Goal: Task Accomplishment & Management: Manage account settings

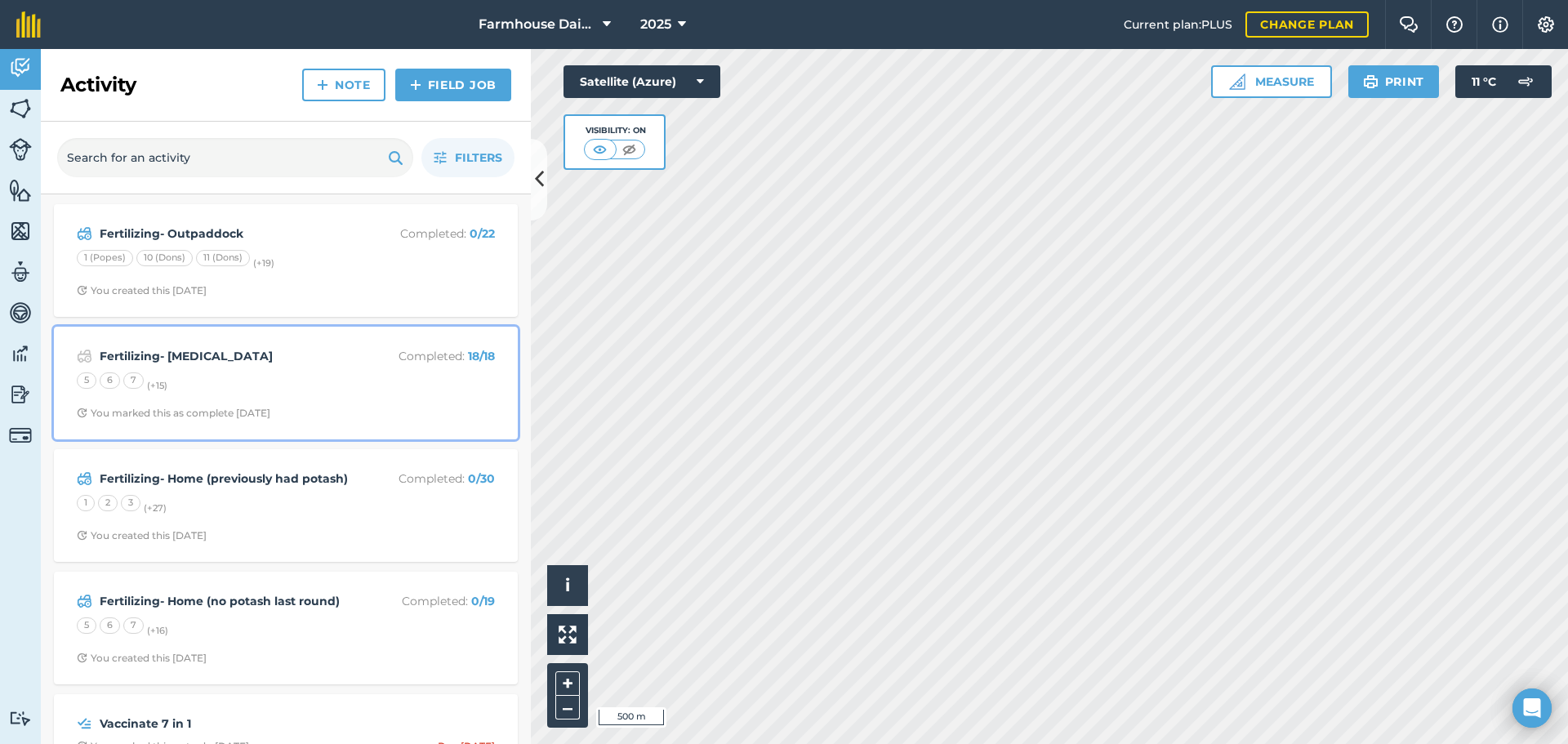
click at [220, 381] on div "5 6 7 (+ 15 )" at bounding box center [286, 383] width 418 height 21
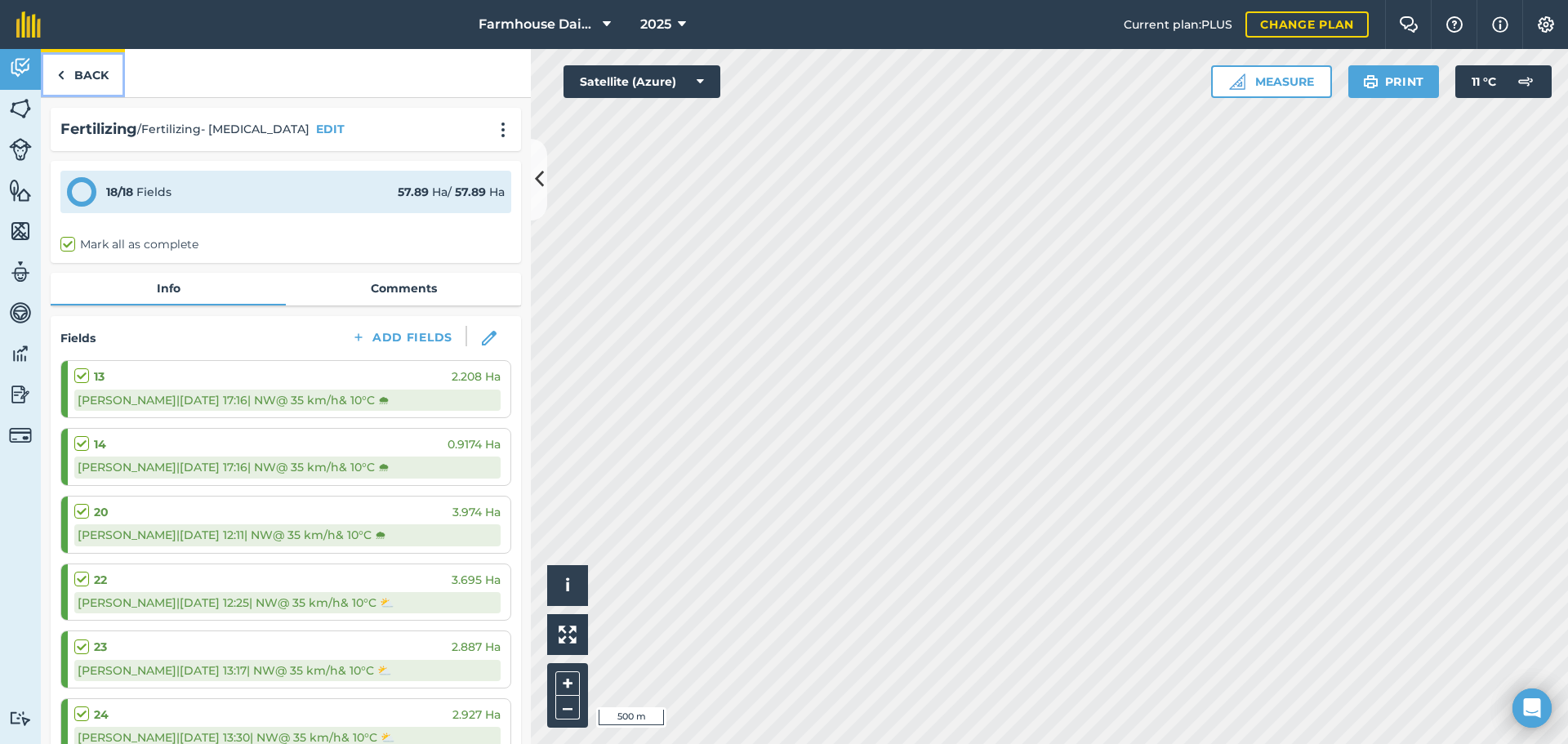
click at [91, 70] on link "Back" at bounding box center [83, 73] width 85 height 48
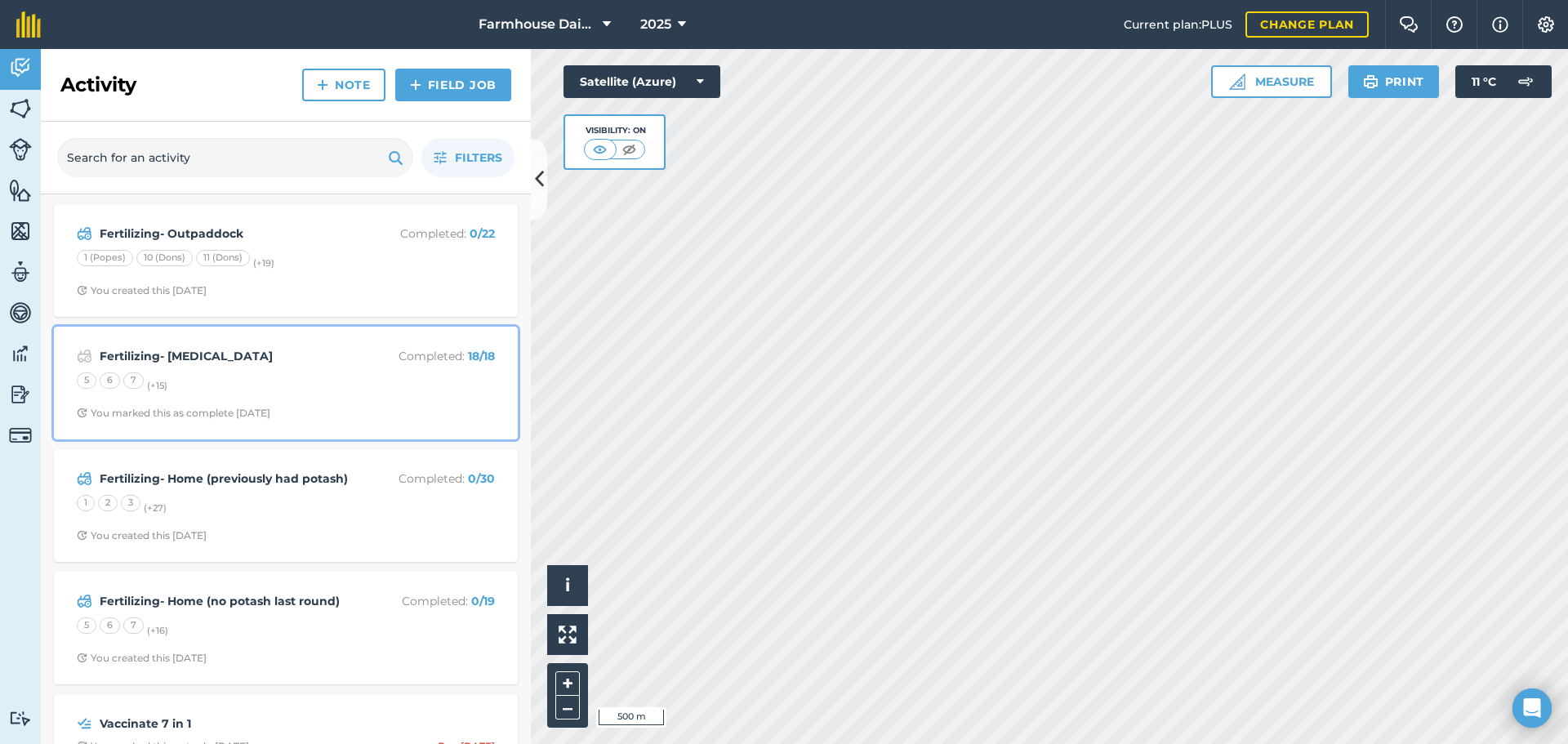
click at [204, 361] on strong "Fertilizing- Urea" at bounding box center [229, 356] width 259 height 18
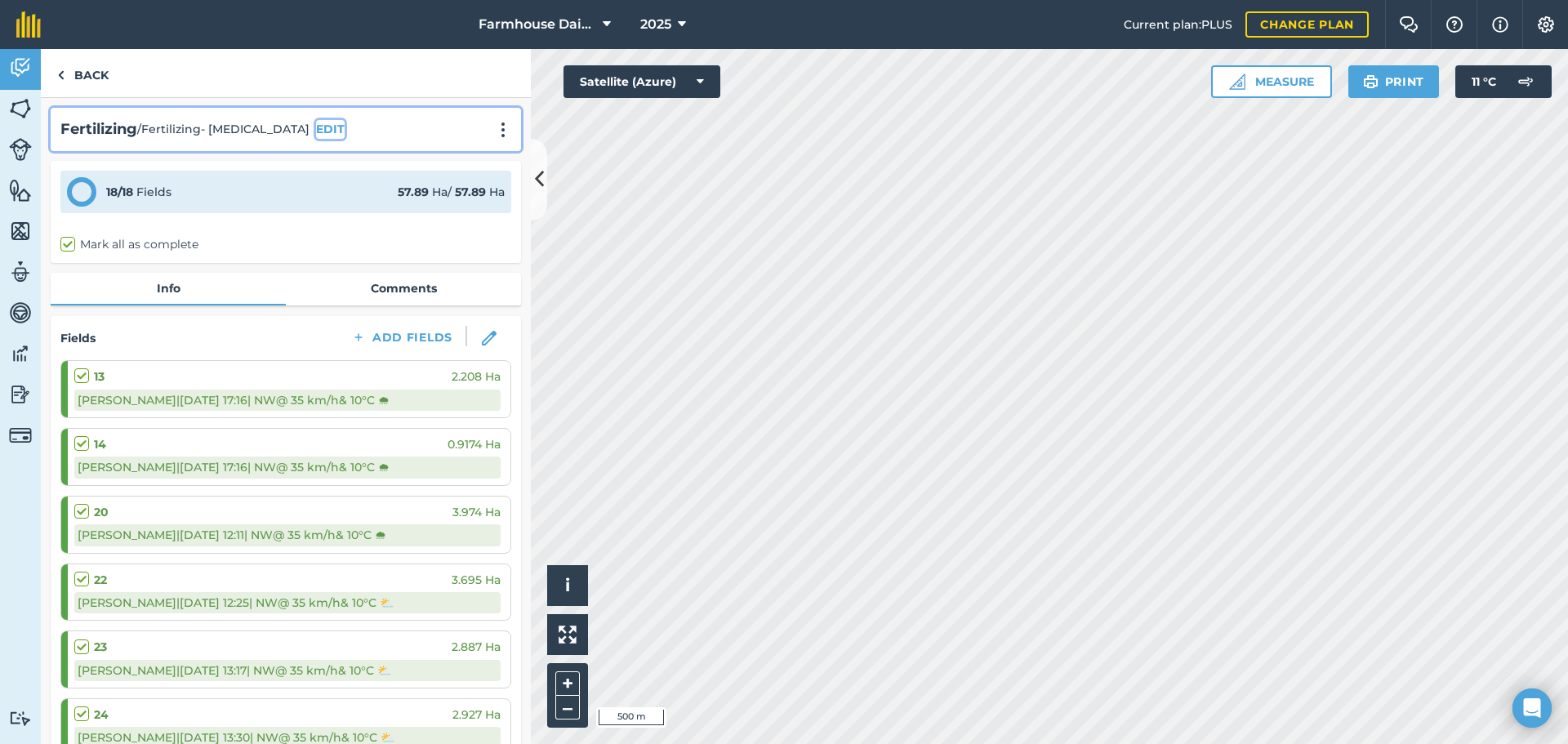
click at [316, 126] on button "EDIT" at bounding box center [330, 128] width 29 height 18
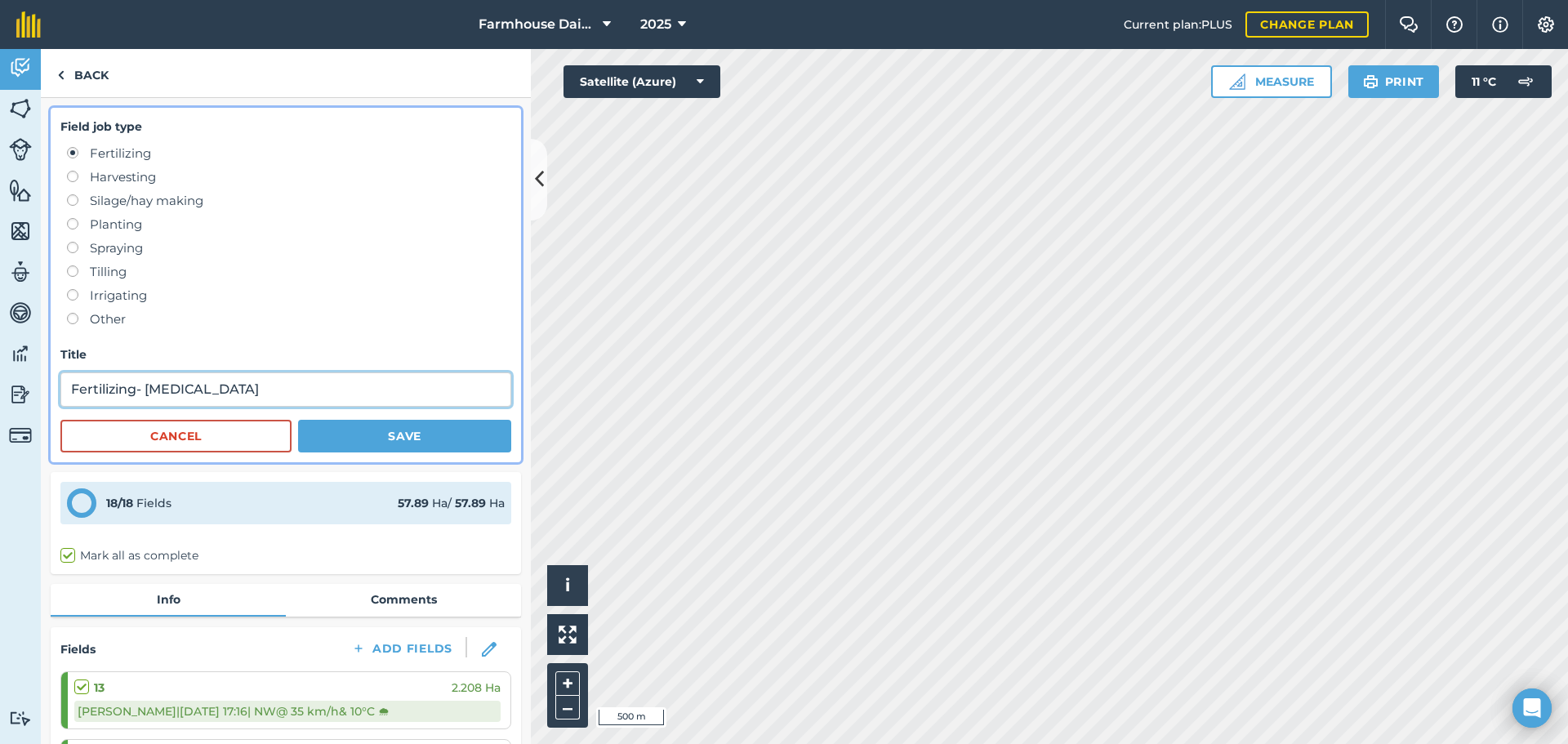
drag, startPoint x: 197, startPoint y: 391, endPoint x: 150, endPoint y: 394, distance: 47.1
click at [150, 394] on input "Fertilizing- Urea" at bounding box center [285, 389] width 451 height 34
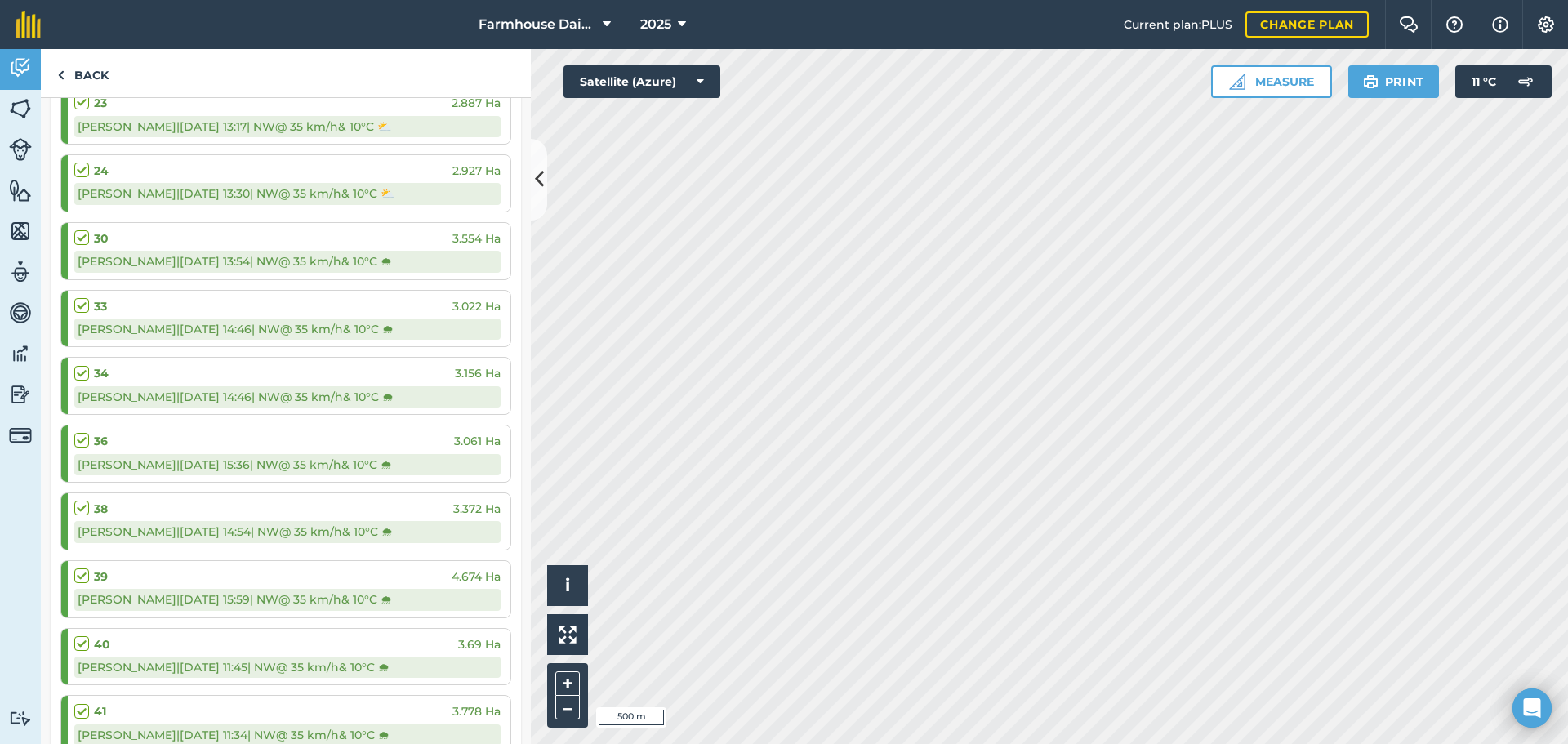
scroll to position [1508, 0]
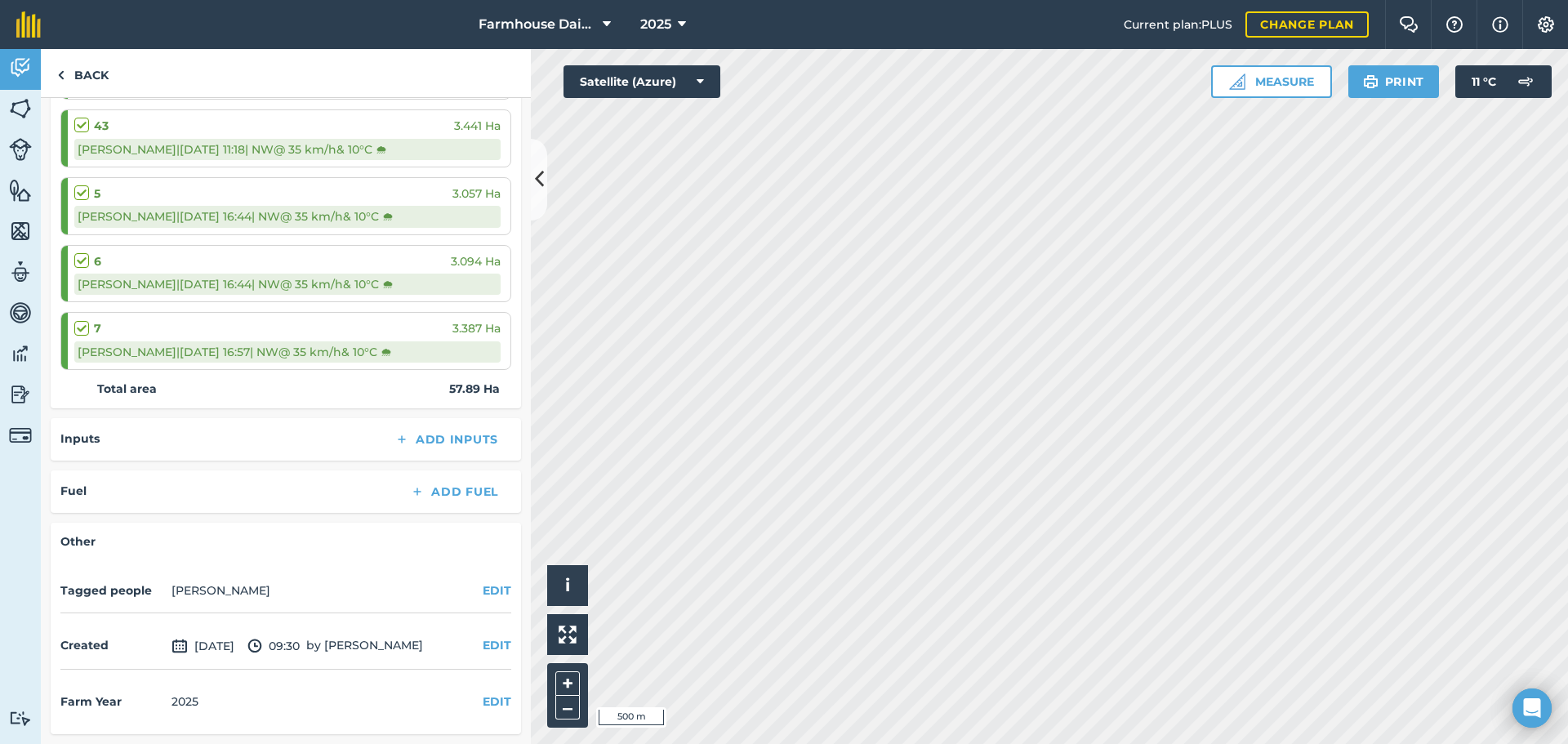
type input "Fertilizing- Blend"
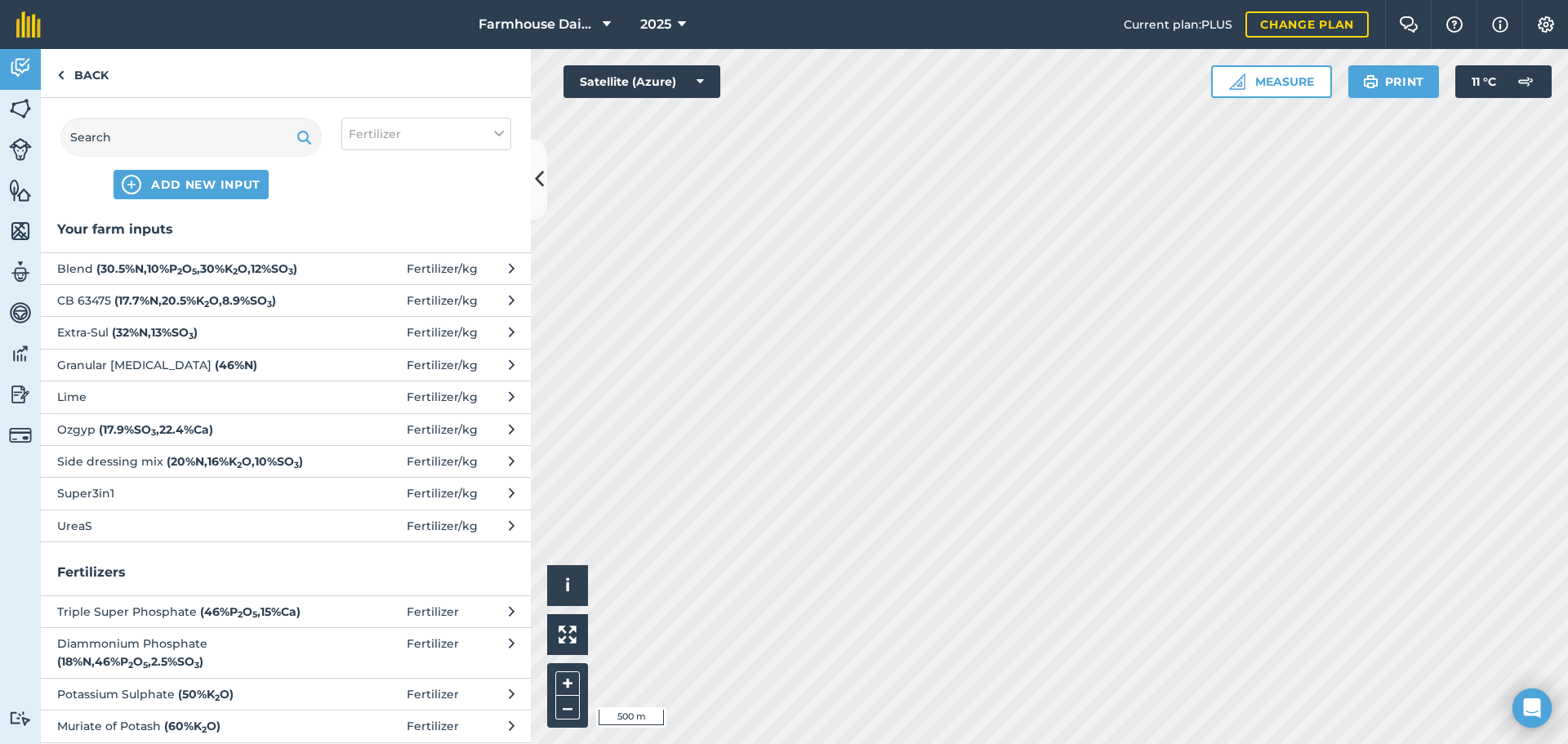
click at [149, 307] on strong "( 17.7 % N , 20.5 % K 2 O , 8.9 % SO 3 )" at bounding box center [195, 301] width 162 height 15
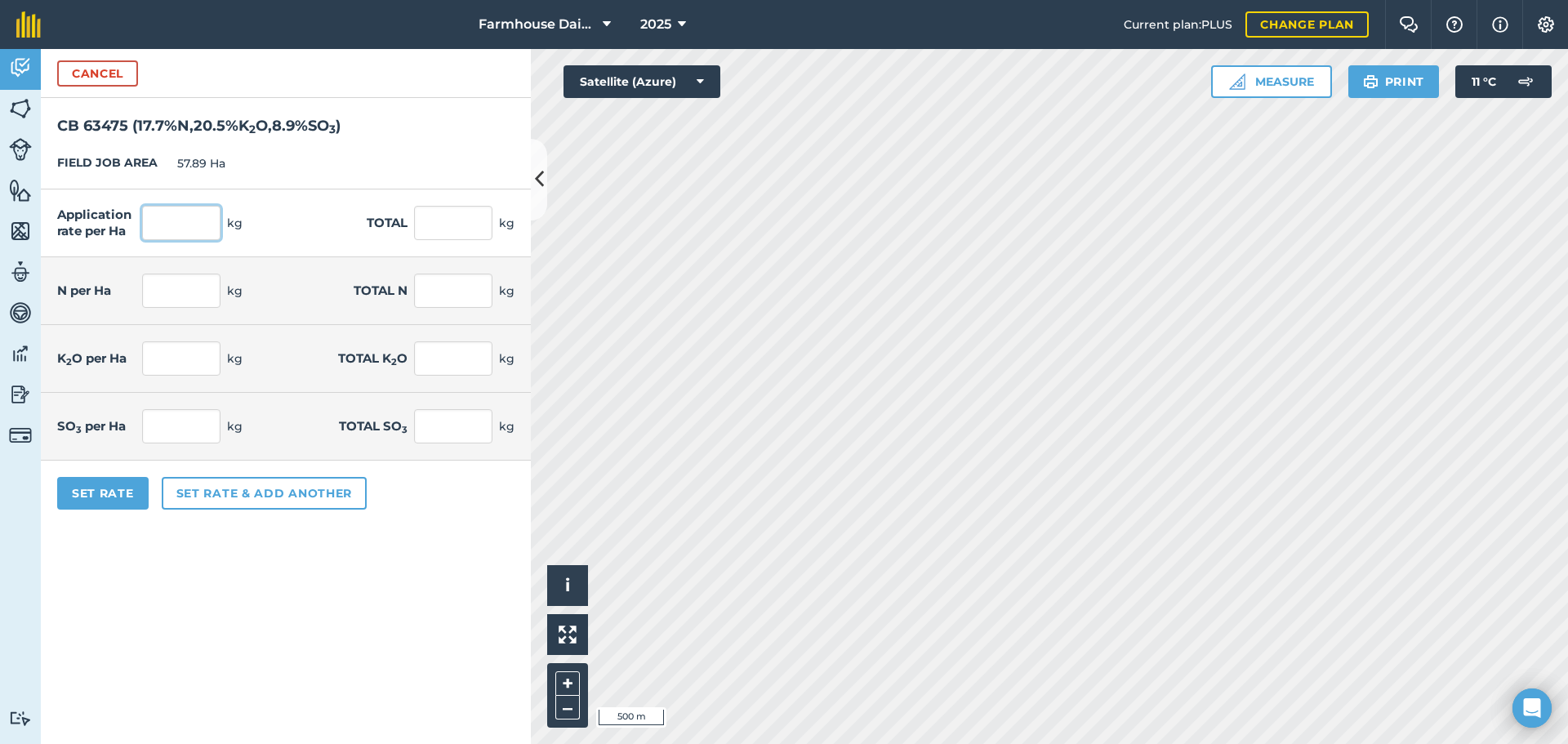
click at [200, 219] on input "text" at bounding box center [181, 223] width 78 height 34
type input "180"
click button "Cancel" at bounding box center [98, 73] width 81 height 26
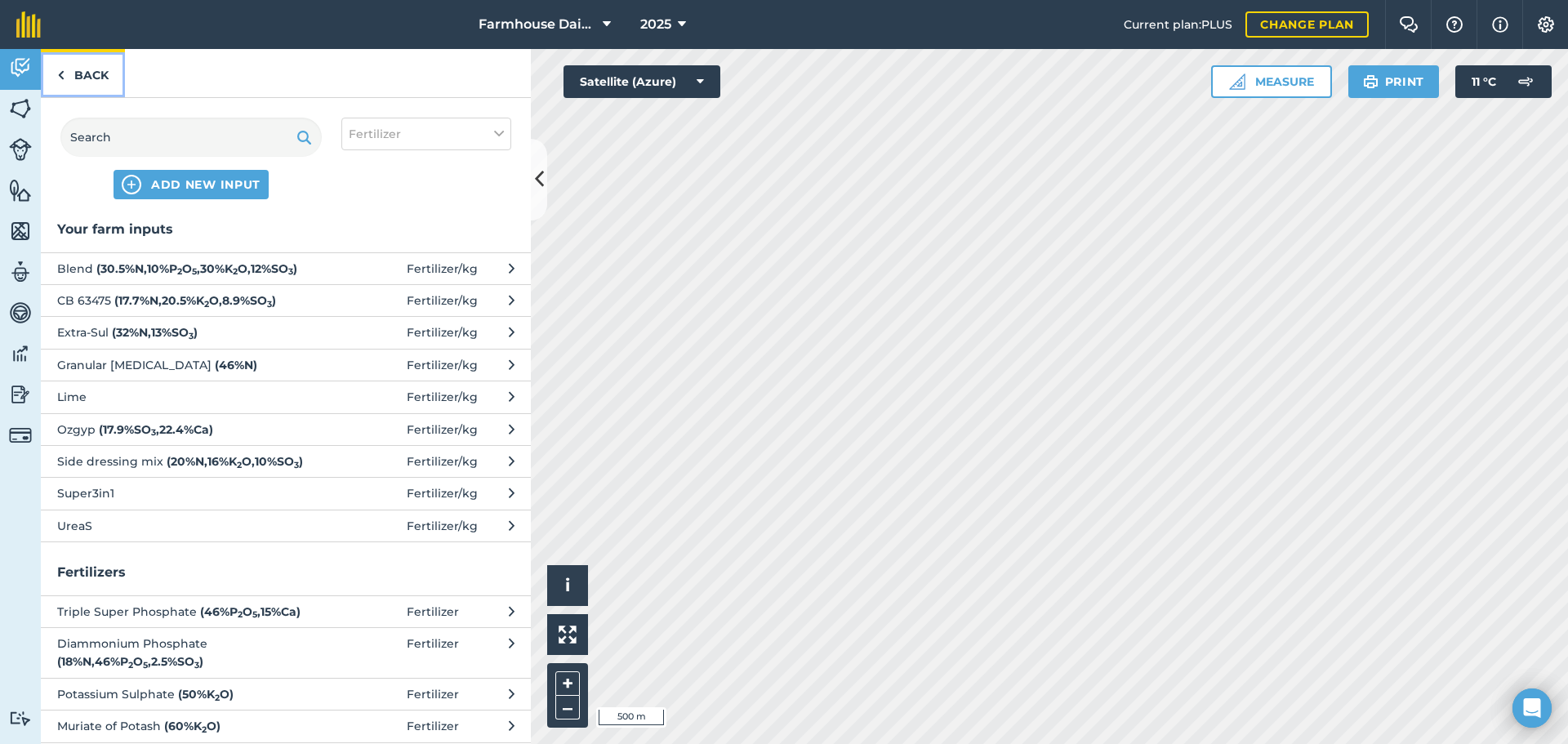
click at [78, 65] on link "Back" at bounding box center [83, 73] width 85 height 48
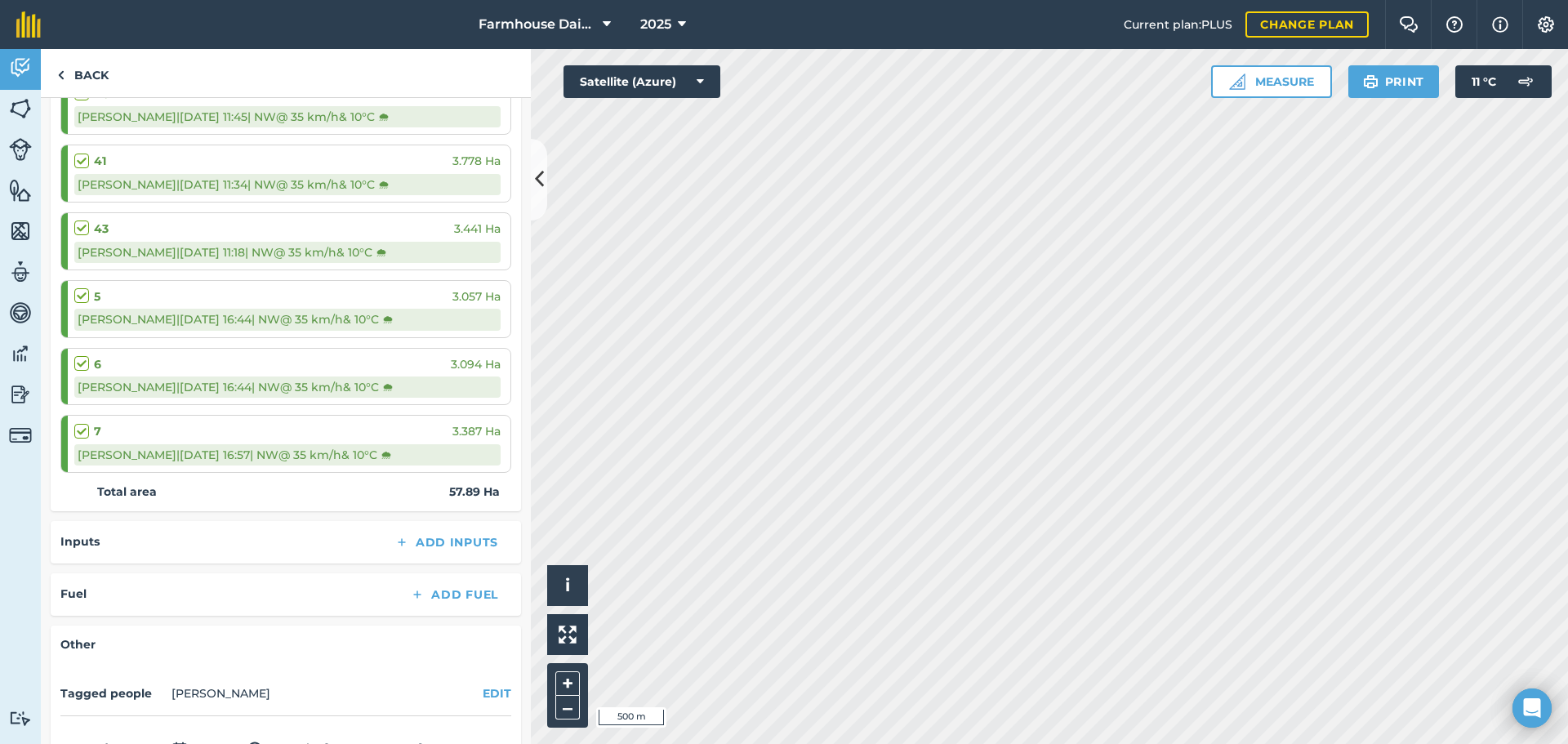
scroll to position [1508, 0]
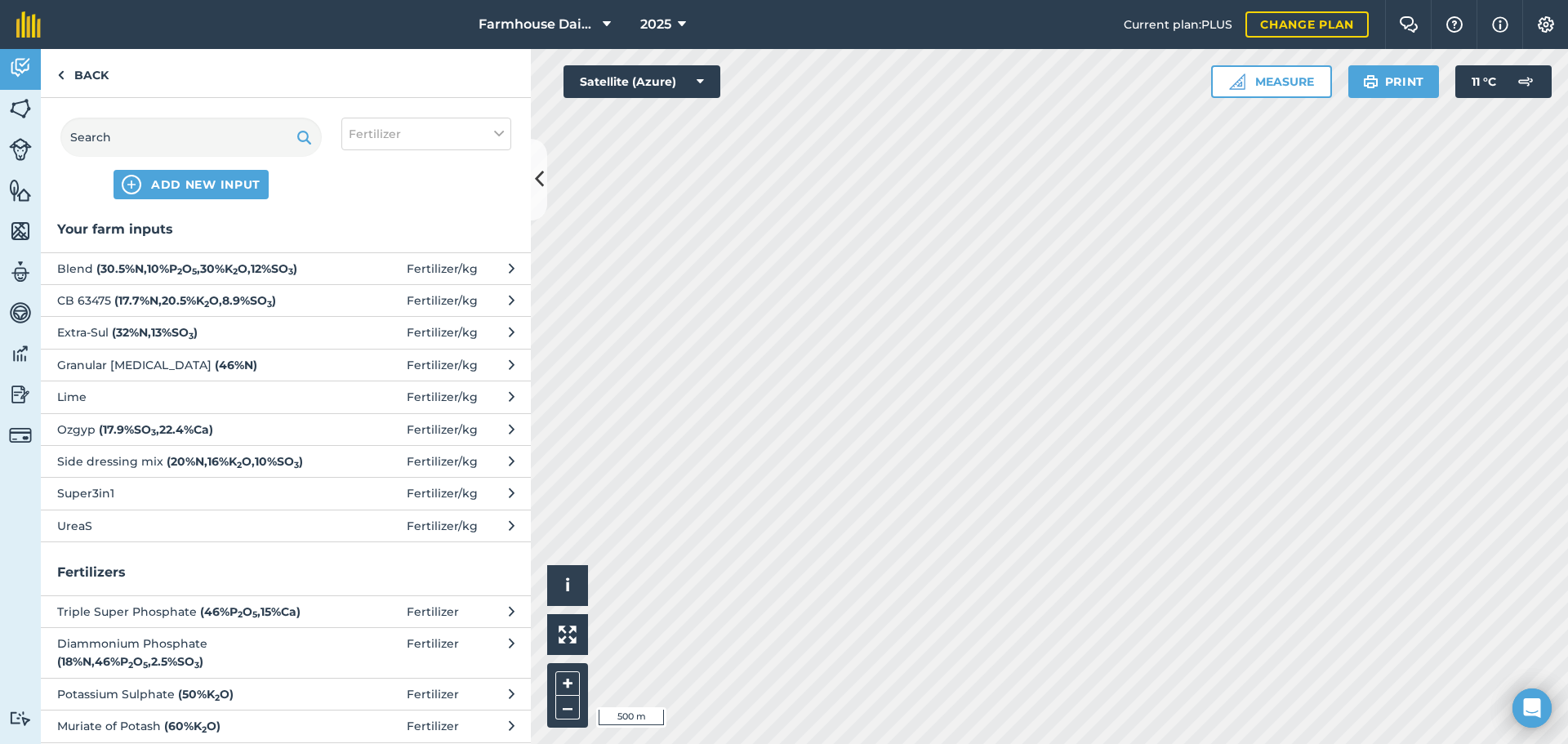
click at [209, 309] on sub "2" at bounding box center [206, 304] width 5 height 10
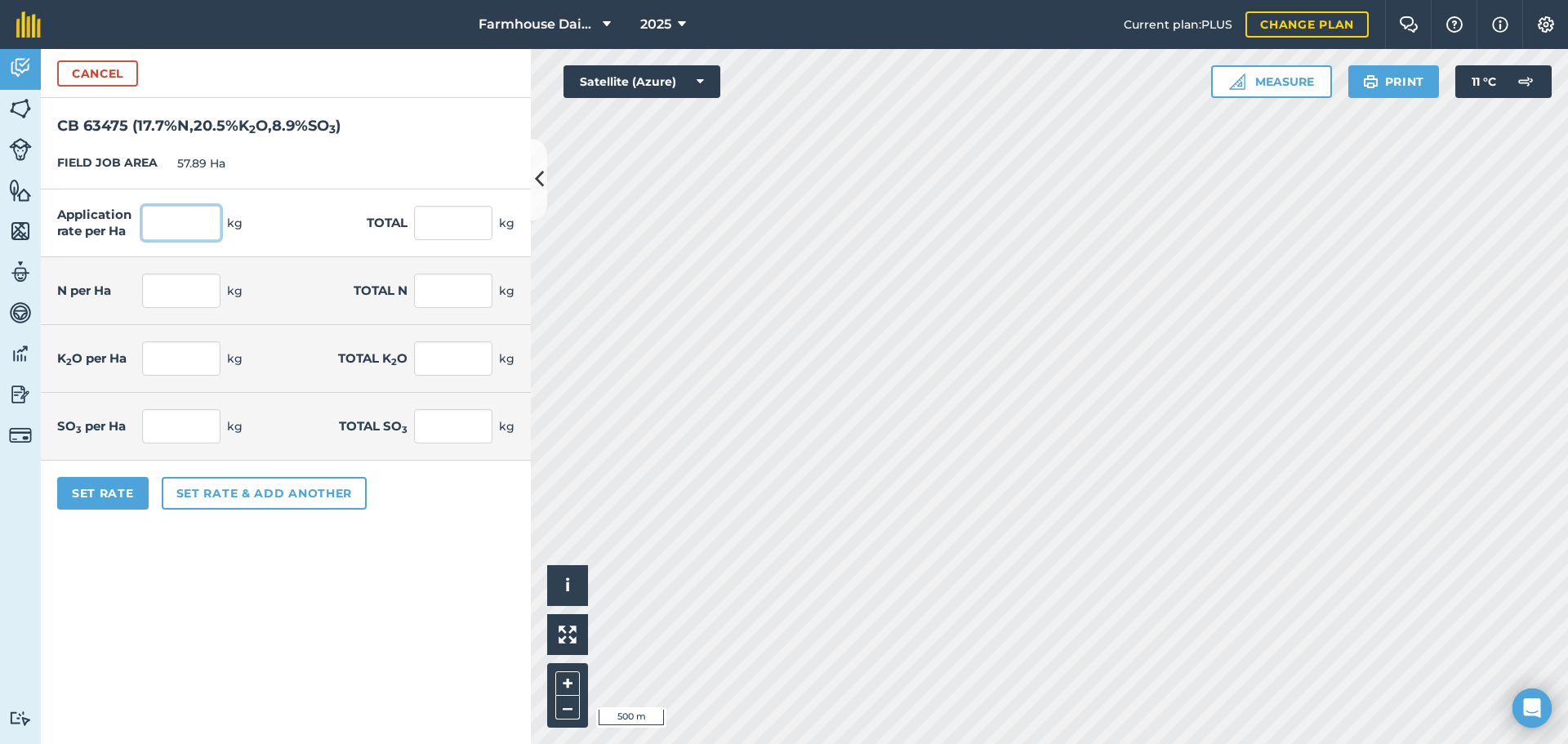
click at [170, 206] on input "text" at bounding box center [181, 223] width 78 height 34
type input "180"
type input "10,420.2"
type input "31.86"
type input "1,844.375"
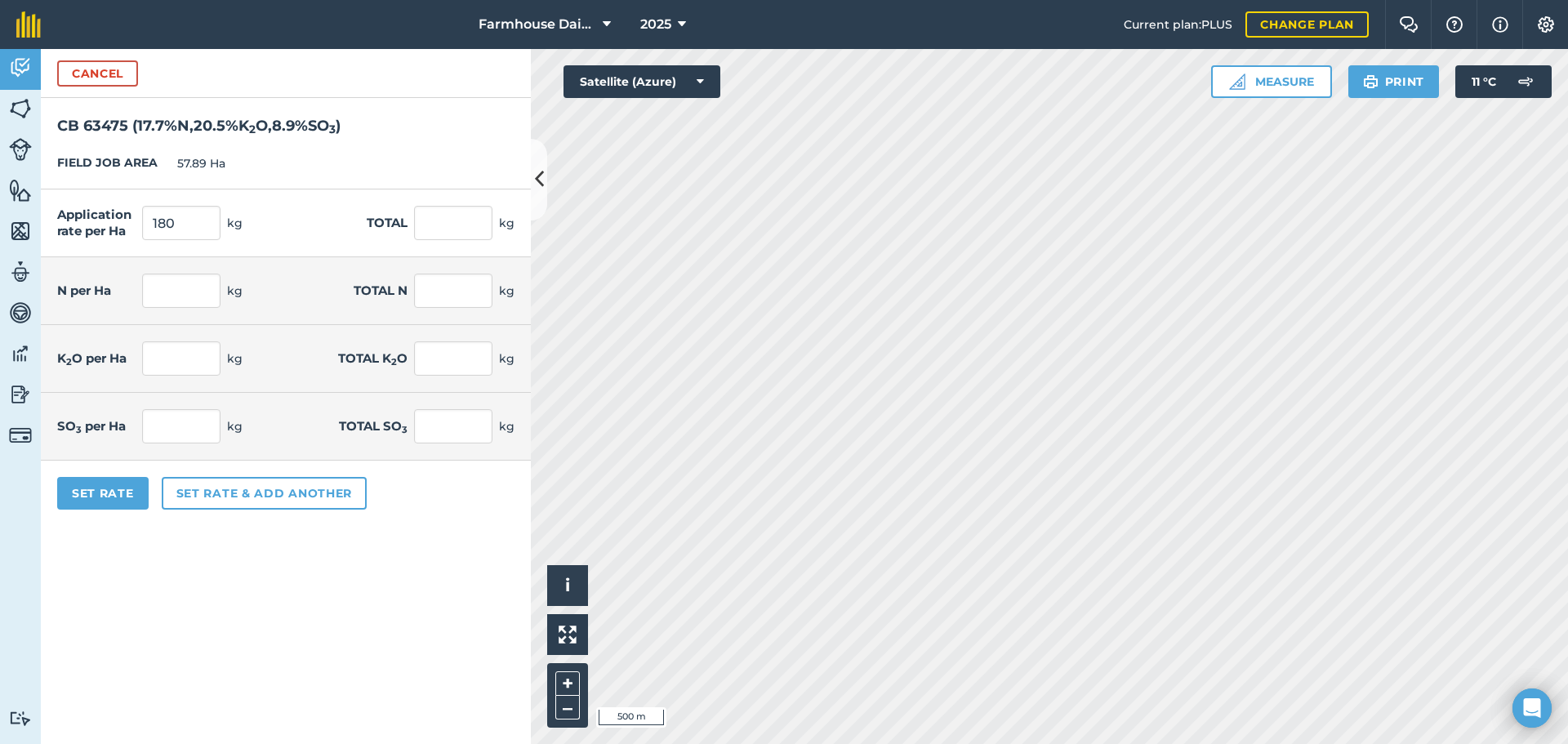
type input "36.9"
type input "2,136.141"
type input "16.02"
type input "927.398"
click at [298, 219] on div "Application rate per Ha 180 kg Total 10,420.2 kg" at bounding box center [285, 223] width 490 height 68
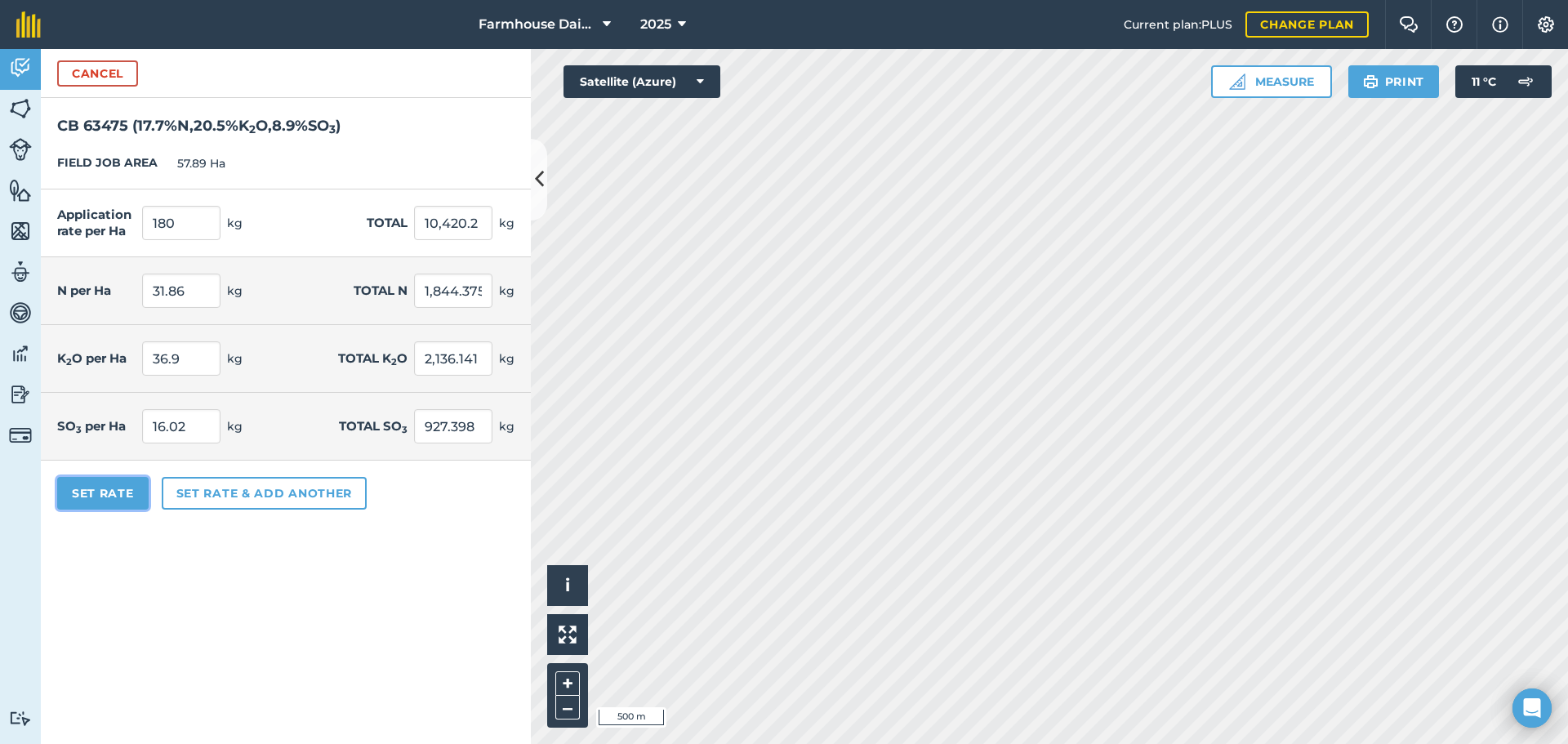
click at [125, 489] on button "Set Rate" at bounding box center [103, 492] width 91 height 33
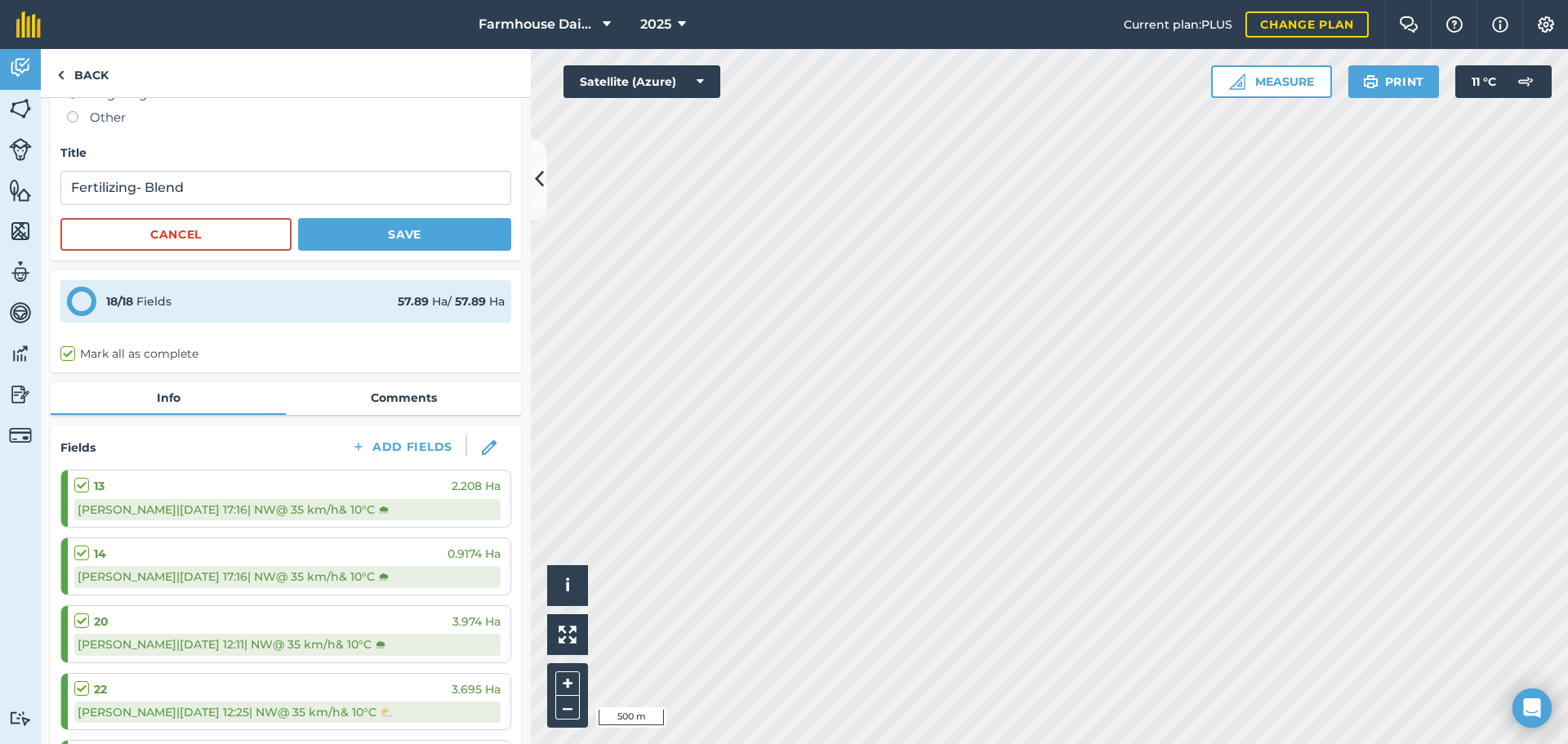
scroll to position [245, 0]
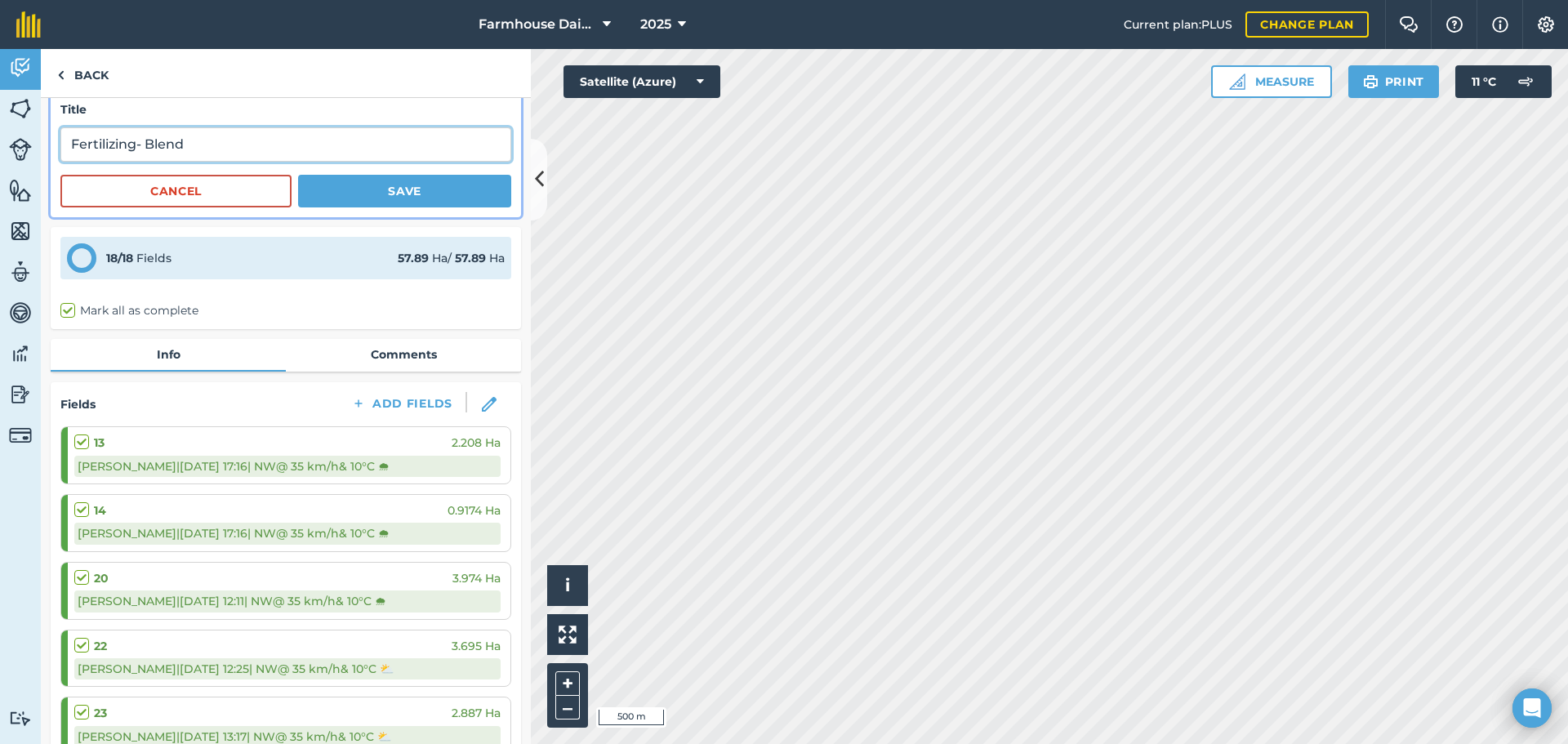
click at [231, 145] on input "Fertilizing- Blend" at bounding box center [285, 144] width 451 height 34
type input "Fertilizing- Blend 63475"
click at [401, 192] on button "Save" at bounding box center [404, 190] width 213 height 33
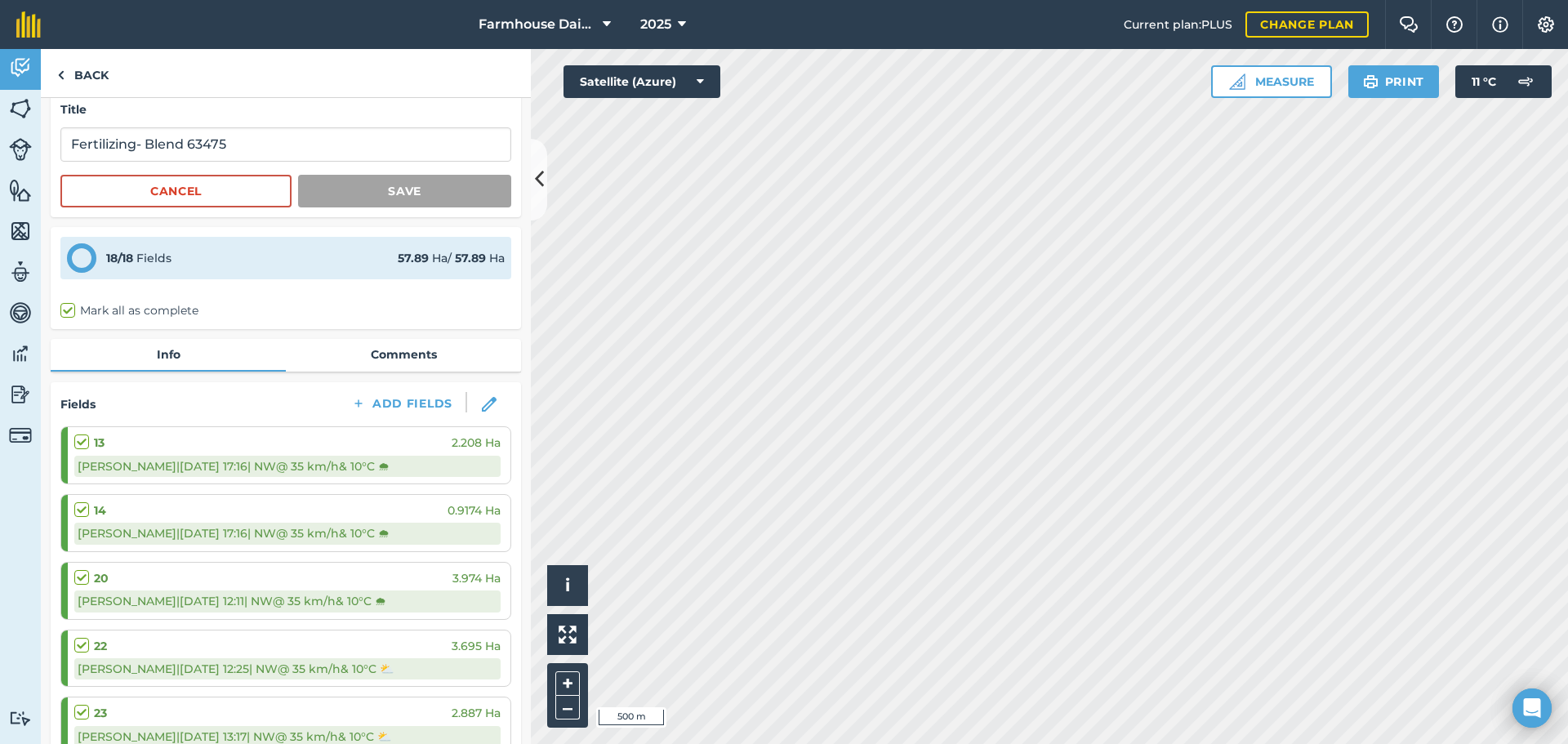
scroll to position [0, 0]
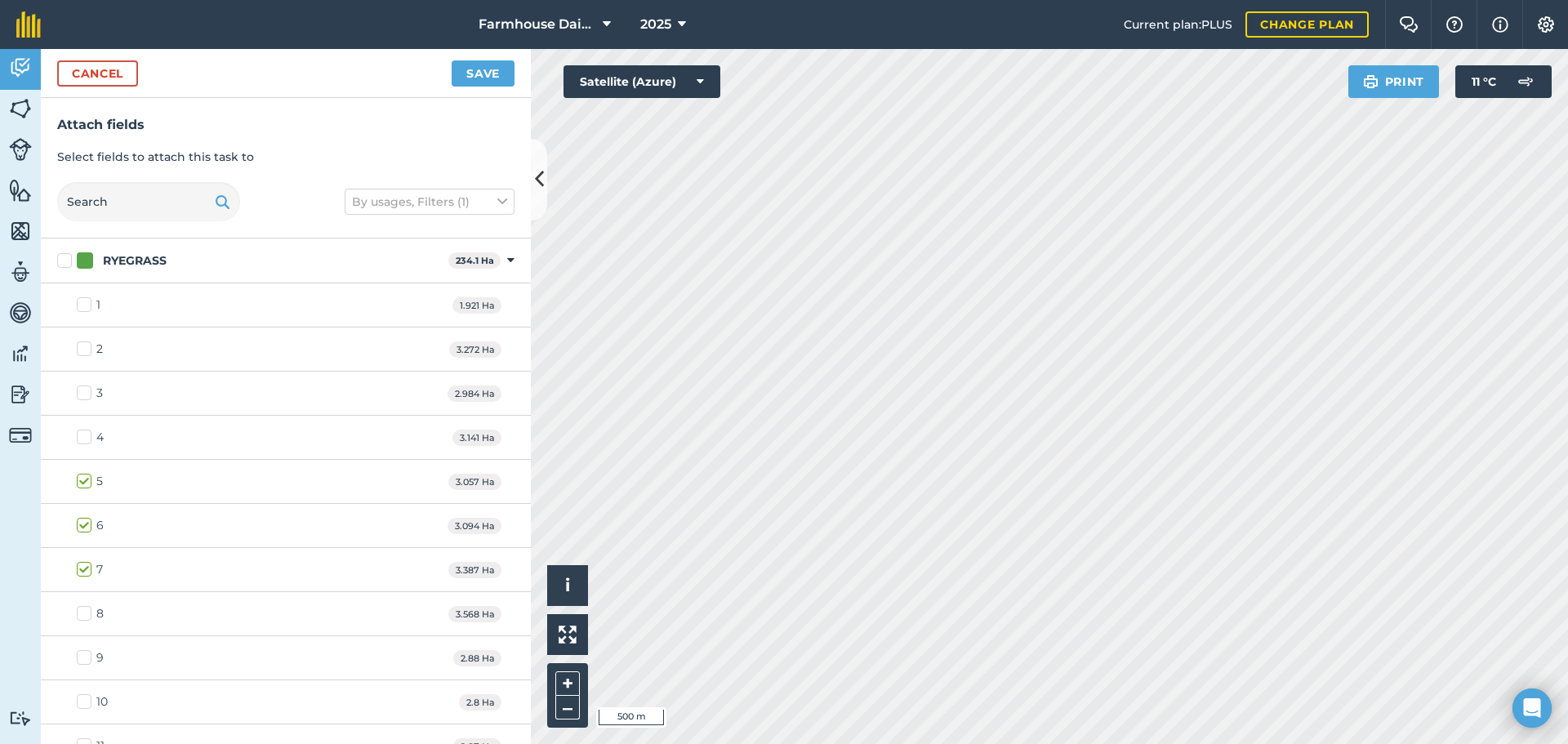
checkbox input "true"
click at [485, 72] on button "Save" at bounding box center [483, 73] width 63 height 26
checkbox input "false"
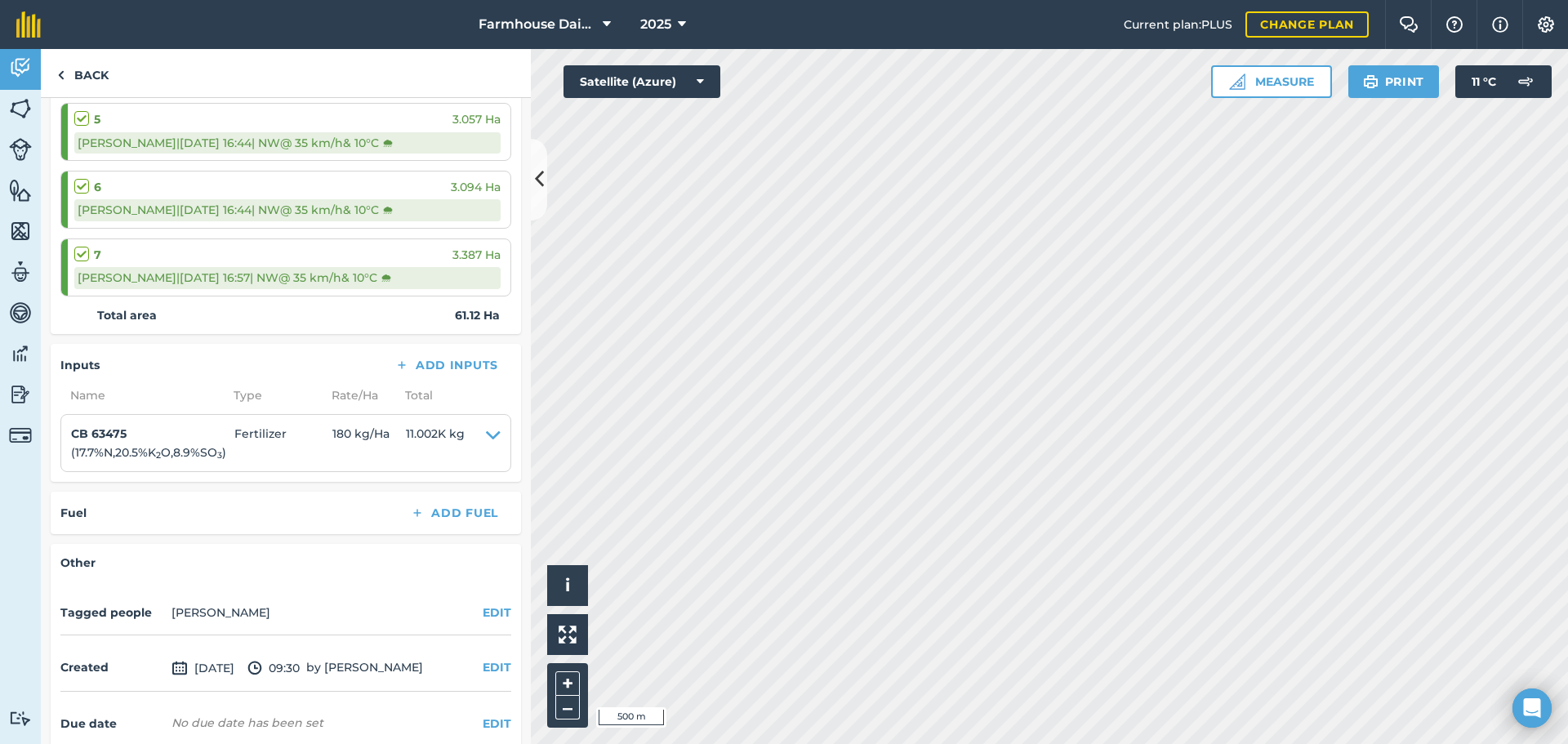
scroll to position [1390, 0]
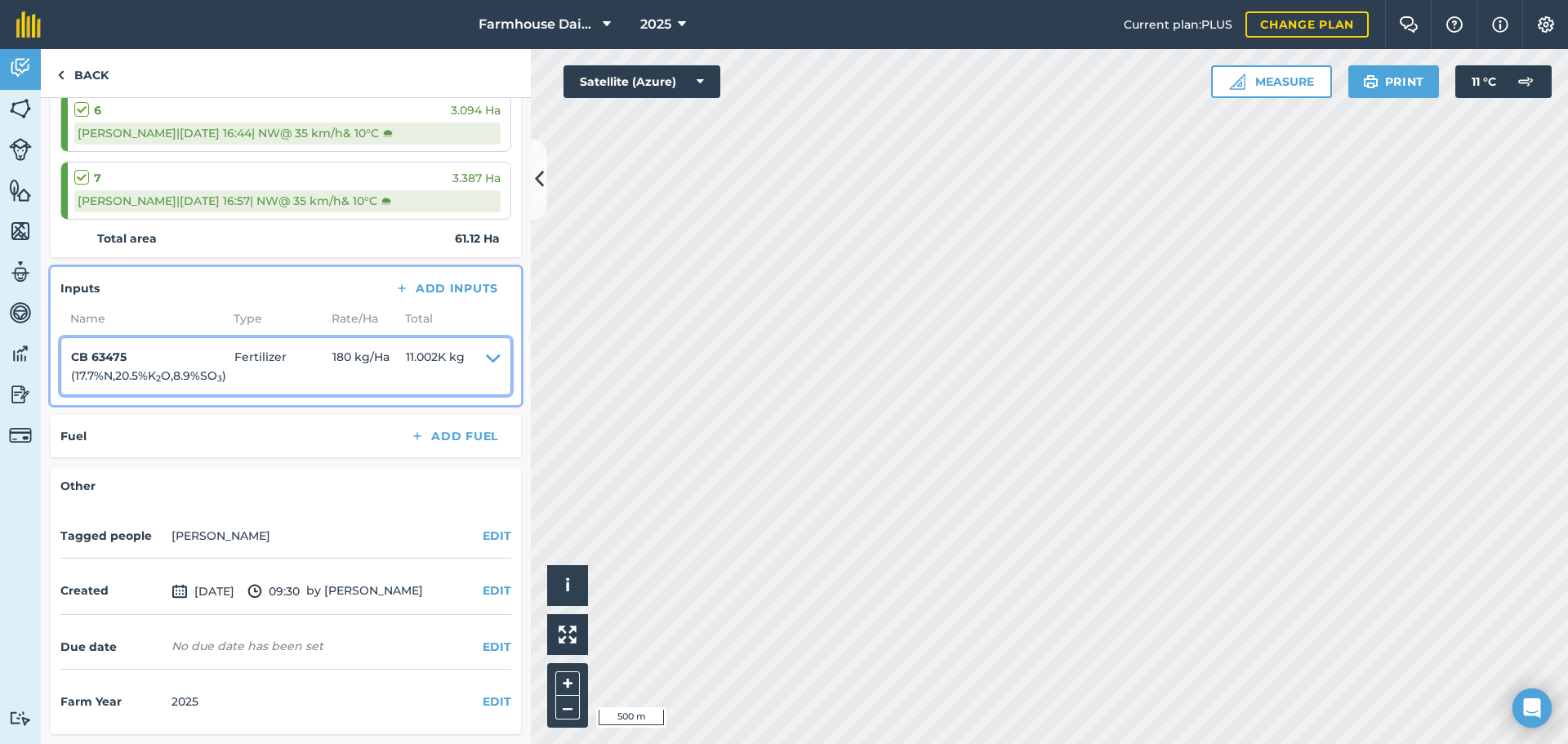
click at [227, 350] on h4 "CB 63475" at bounding box center [152, 356] width 163 height 18
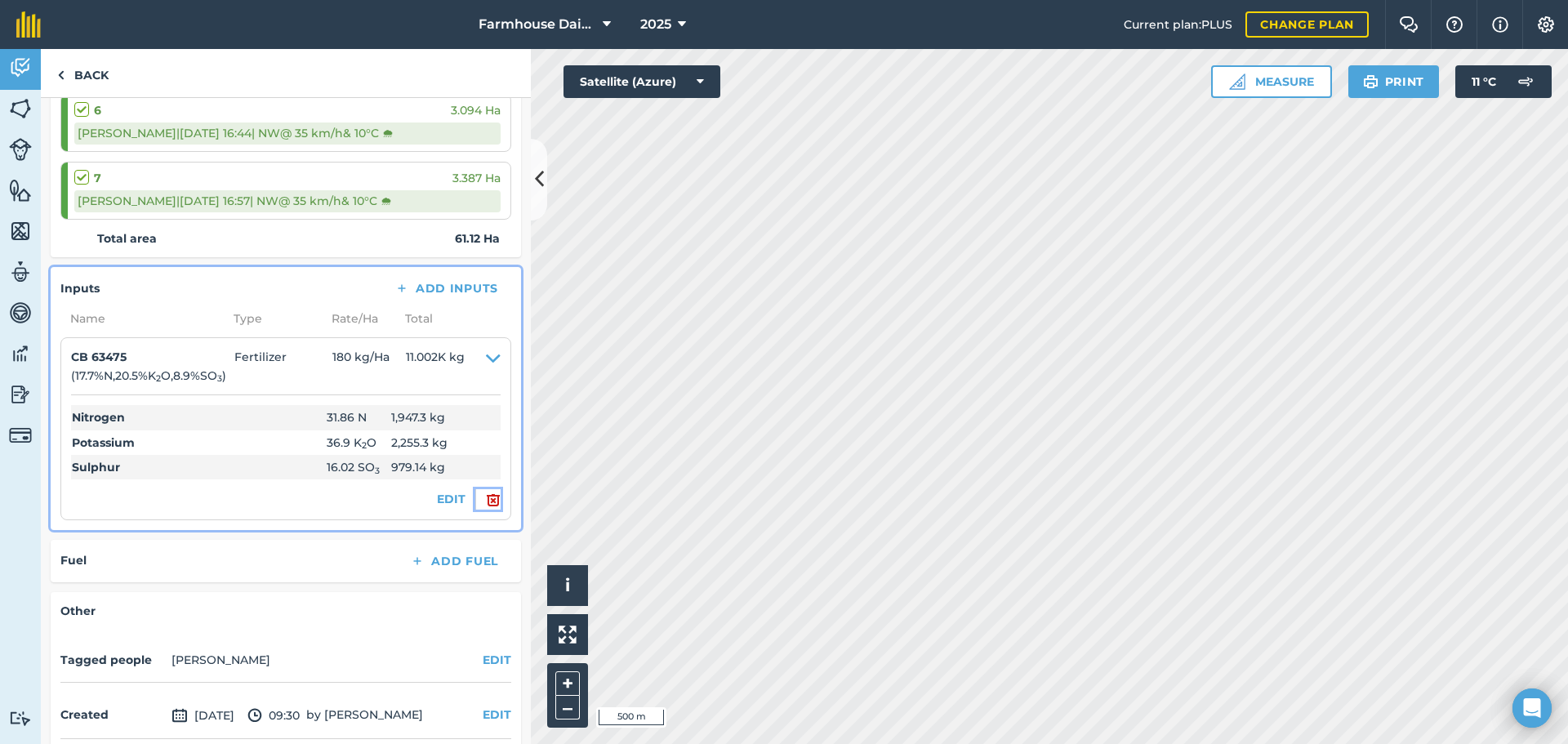
click at [486, 500] on img at bounding box center [493, 499] width 15 height 20
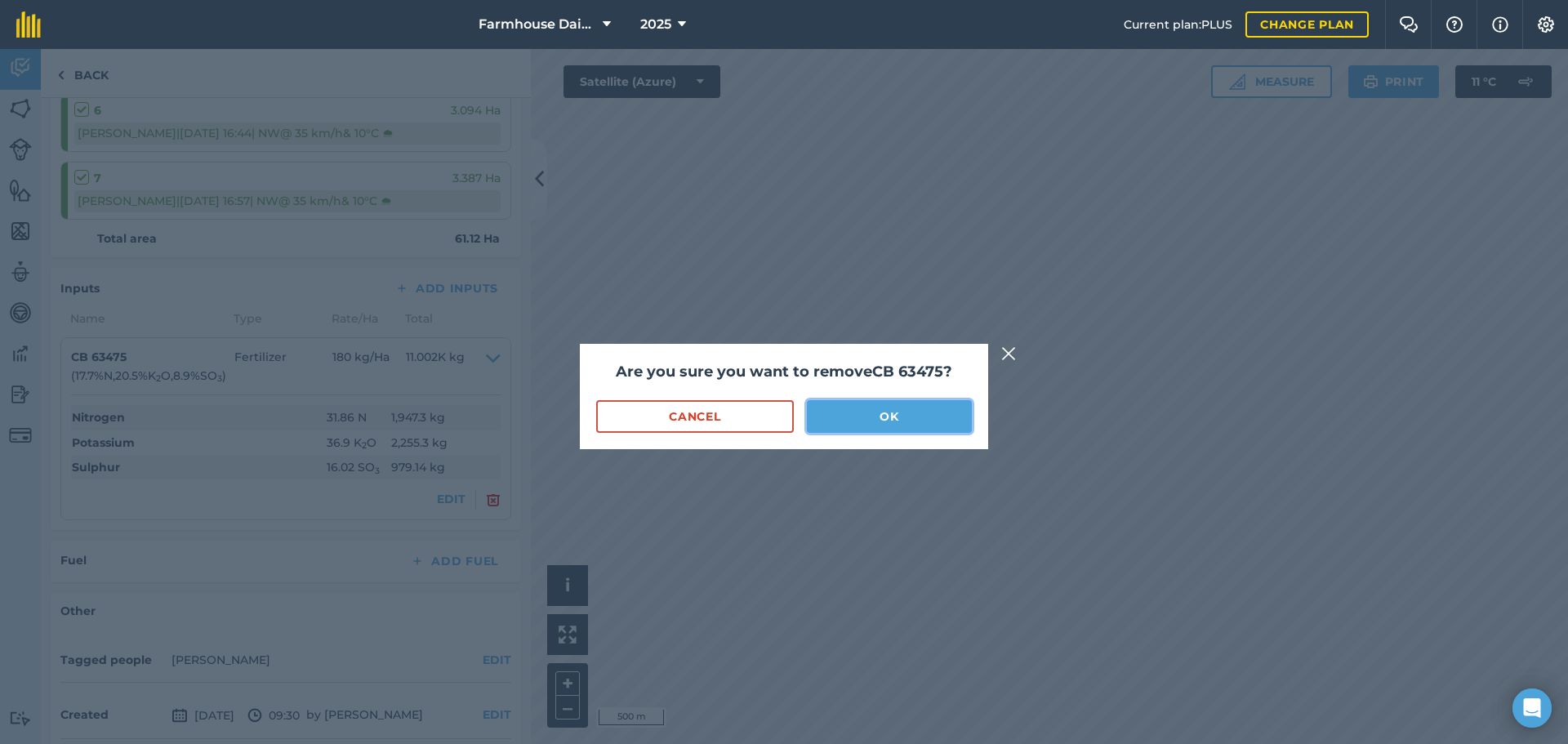
click at [877, 410] on button "OK" at bounding box center [889, 416] width 165 height 33
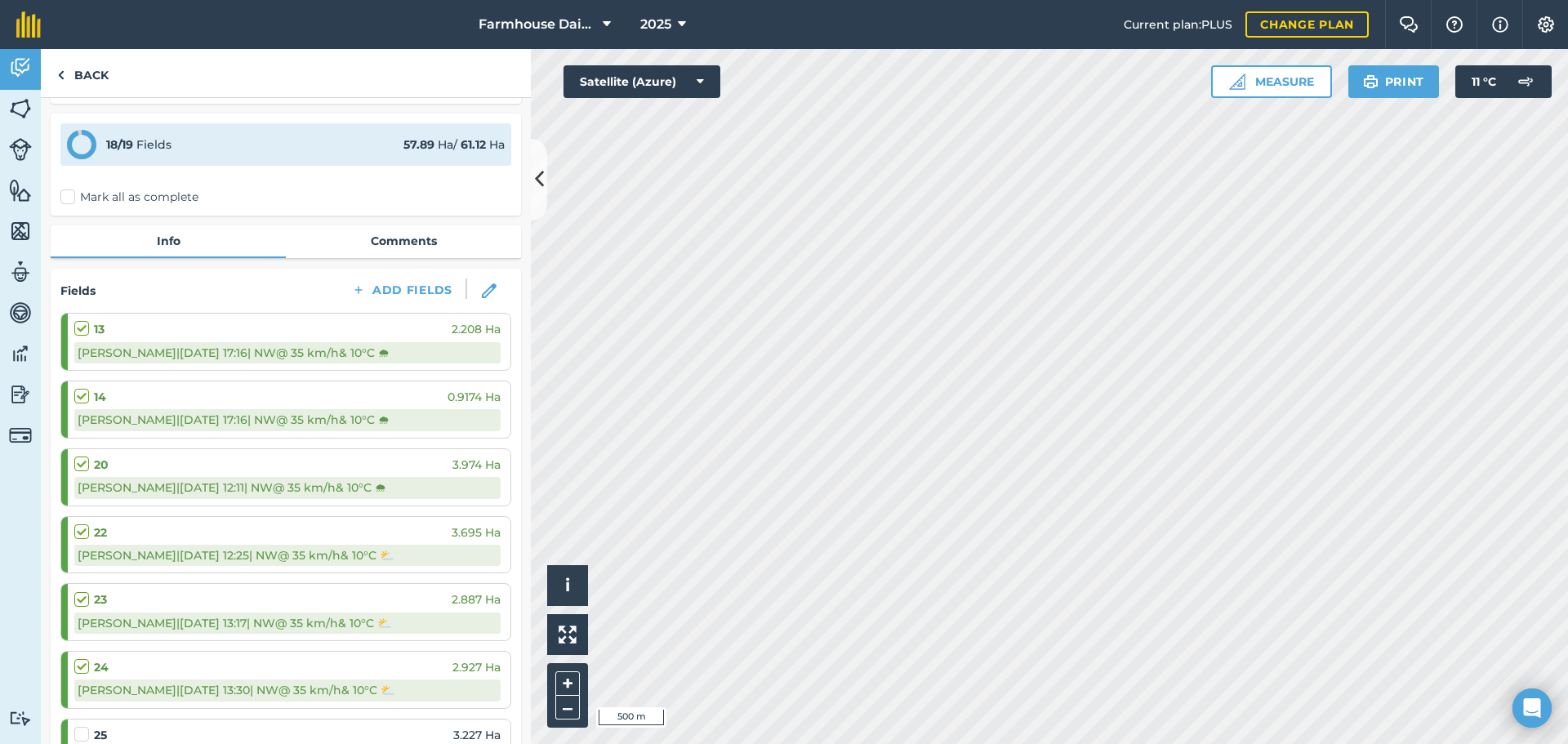
scroll to position [0, 0]
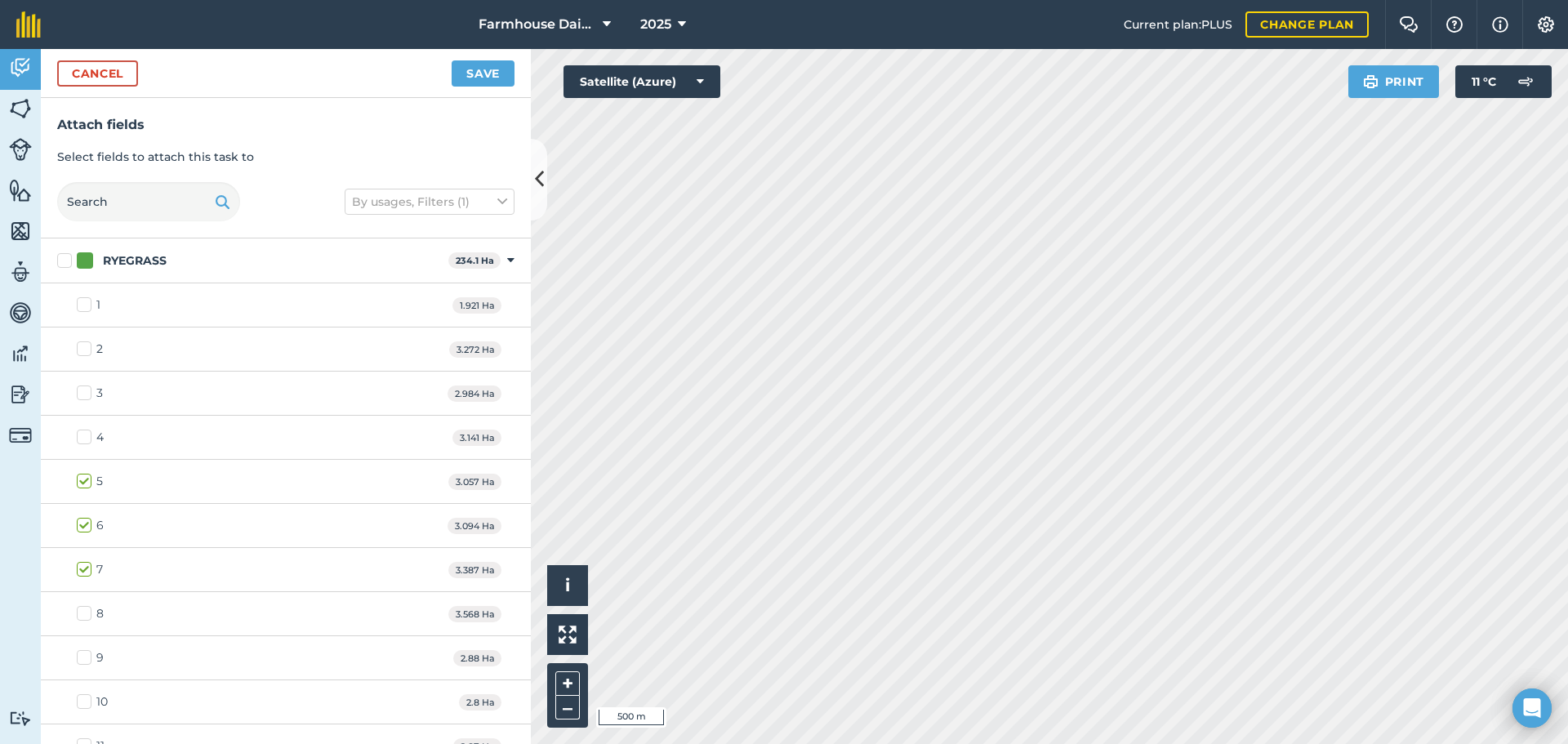
checkbox input "false"
click at [480, 76] on button "Save" at bounding box center [483, 73] width 63 height 26
checkbox input "true"
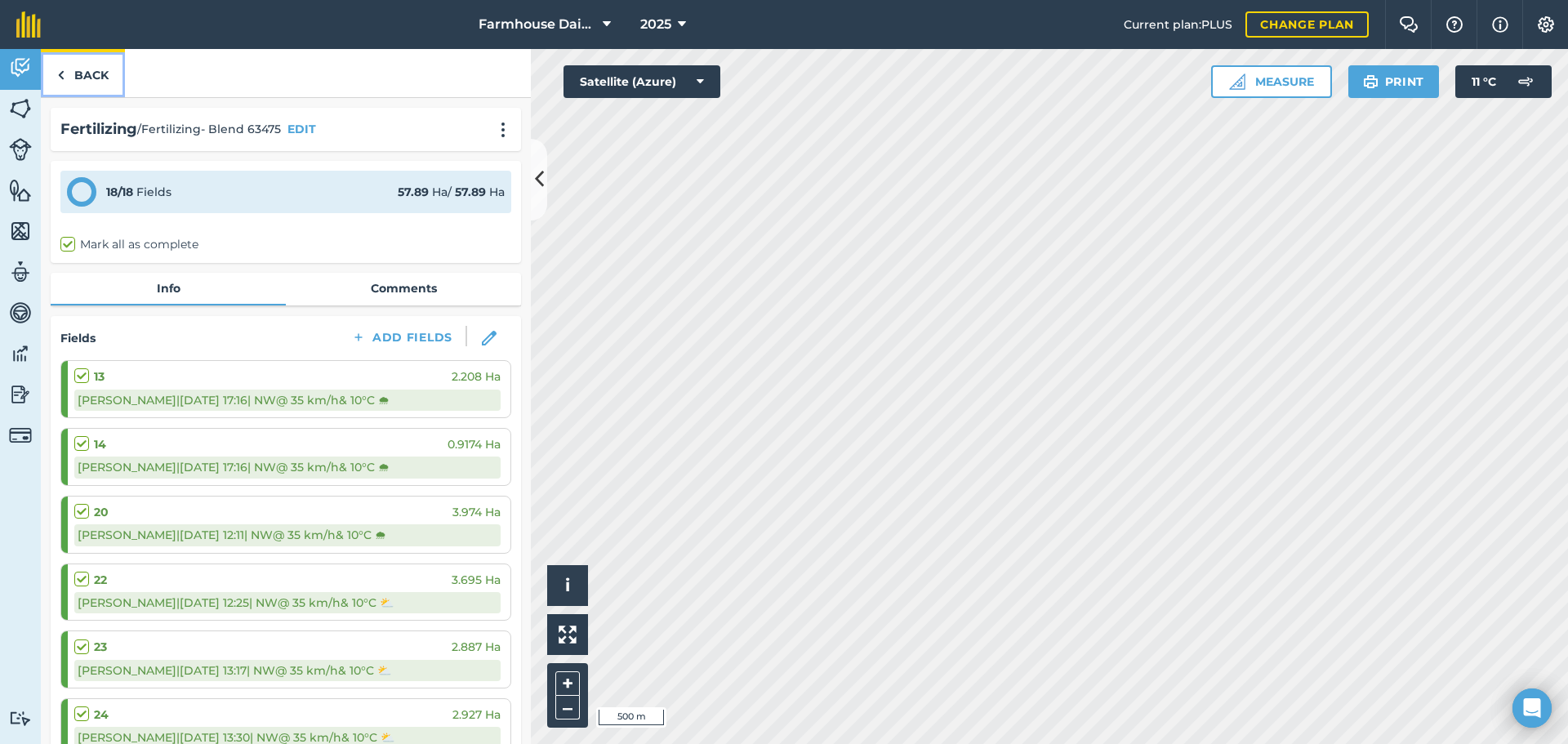
click at [61, 79] on img at bounding box center [61, 74] width 7 height 20
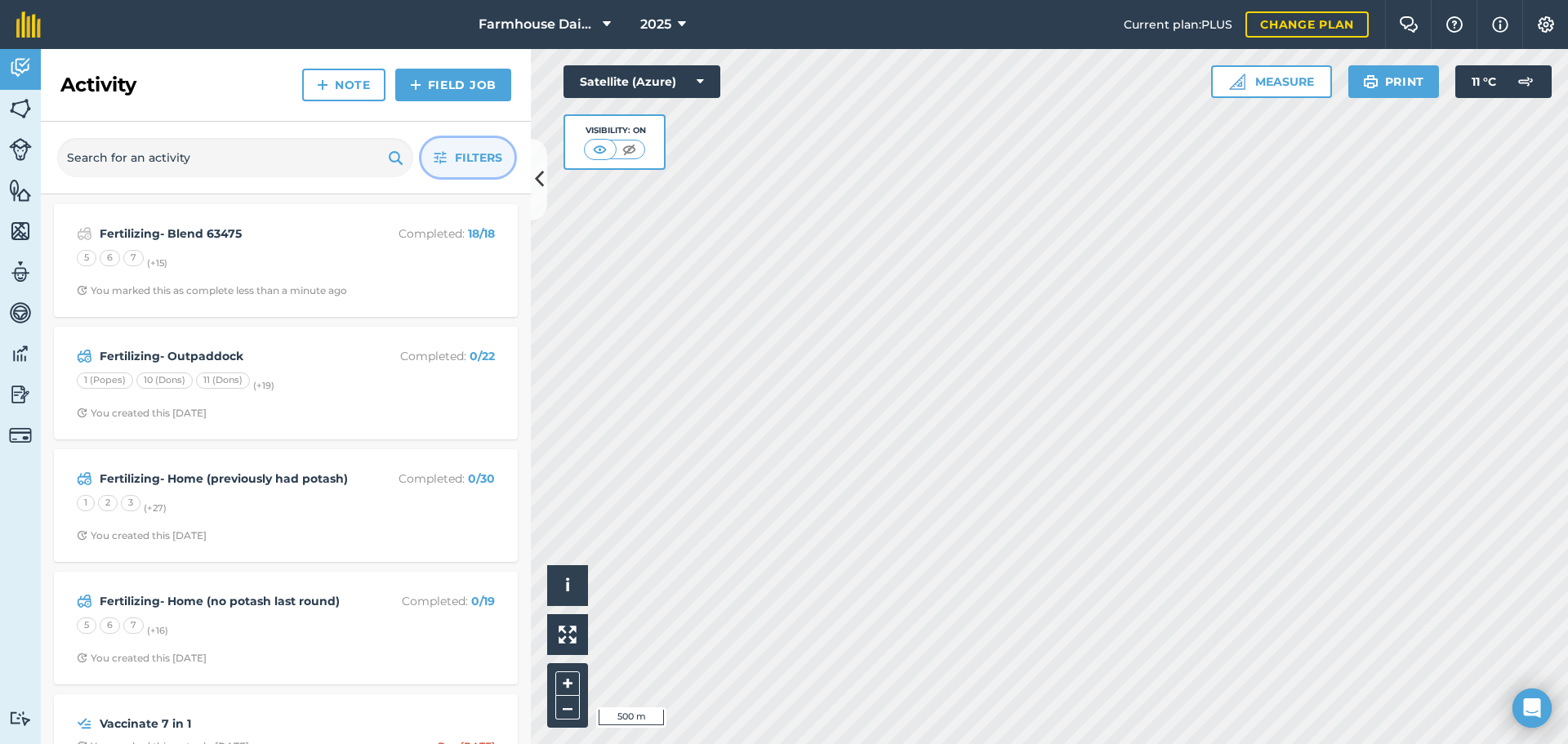
click at [470, 163] on span "Filters" at bounding box center [478, 157] width 47 height 18
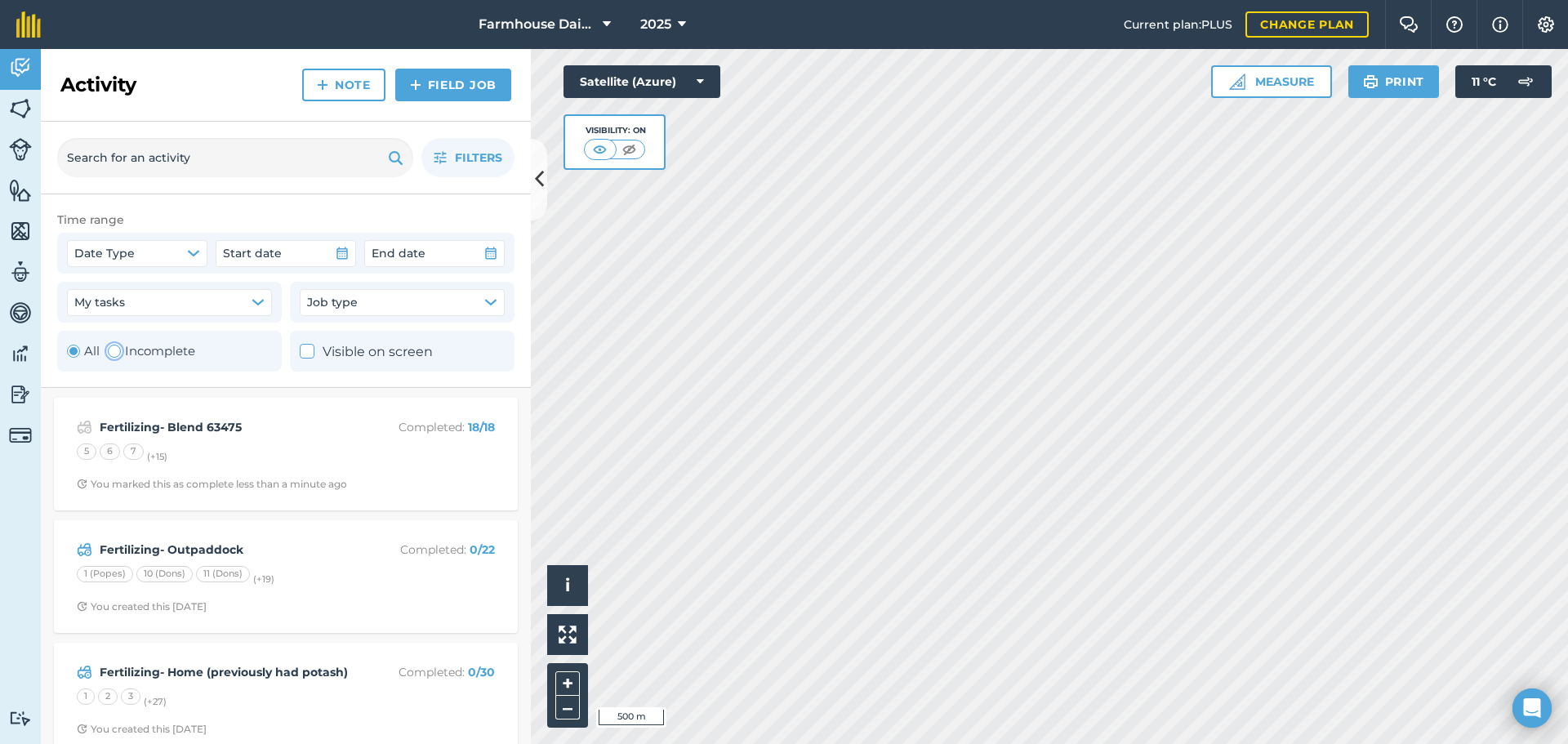
click at [111, 349] on div "Toggle Activity" at bounding box center [114, 351] width 13 height 13
radio input "false"
radio input "true"
click at [485, 147] on button "Filters 1" at bounding box center [468, 158] width 93 height 39
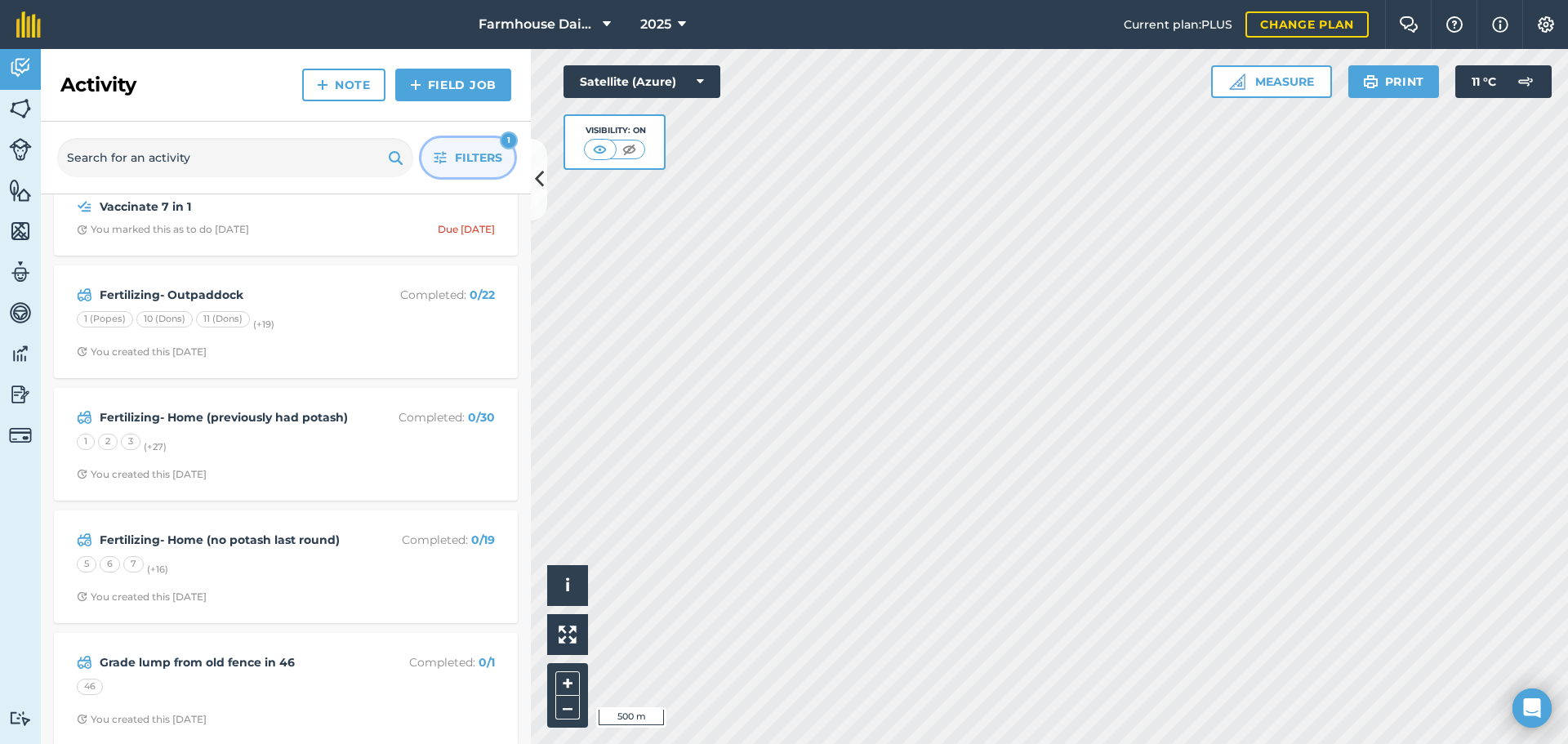
scroll to position [38, 0]
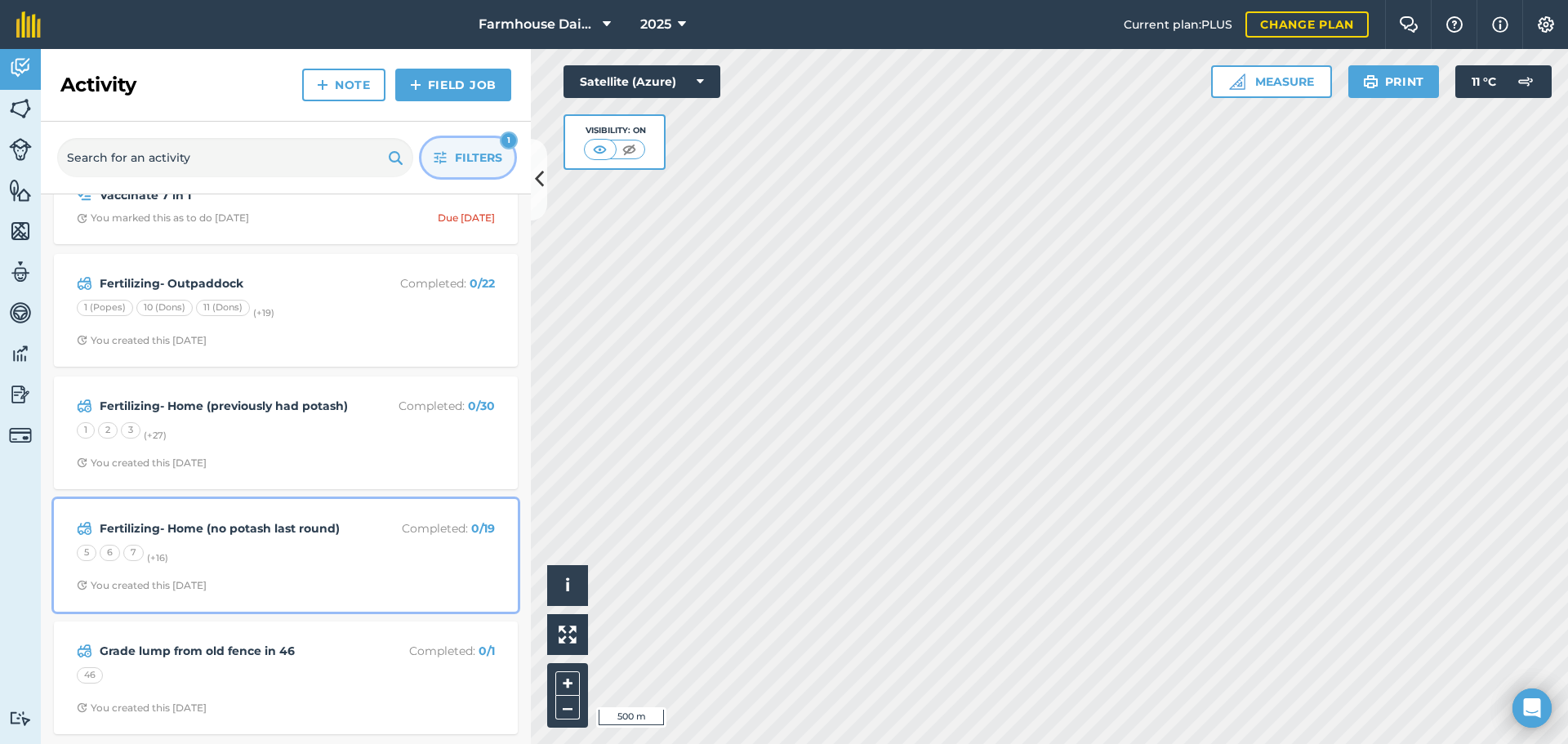
click at [213, 551] on div "5 6 7 (+ 16 )" at bounding box center [286, 555] width 418 height 21
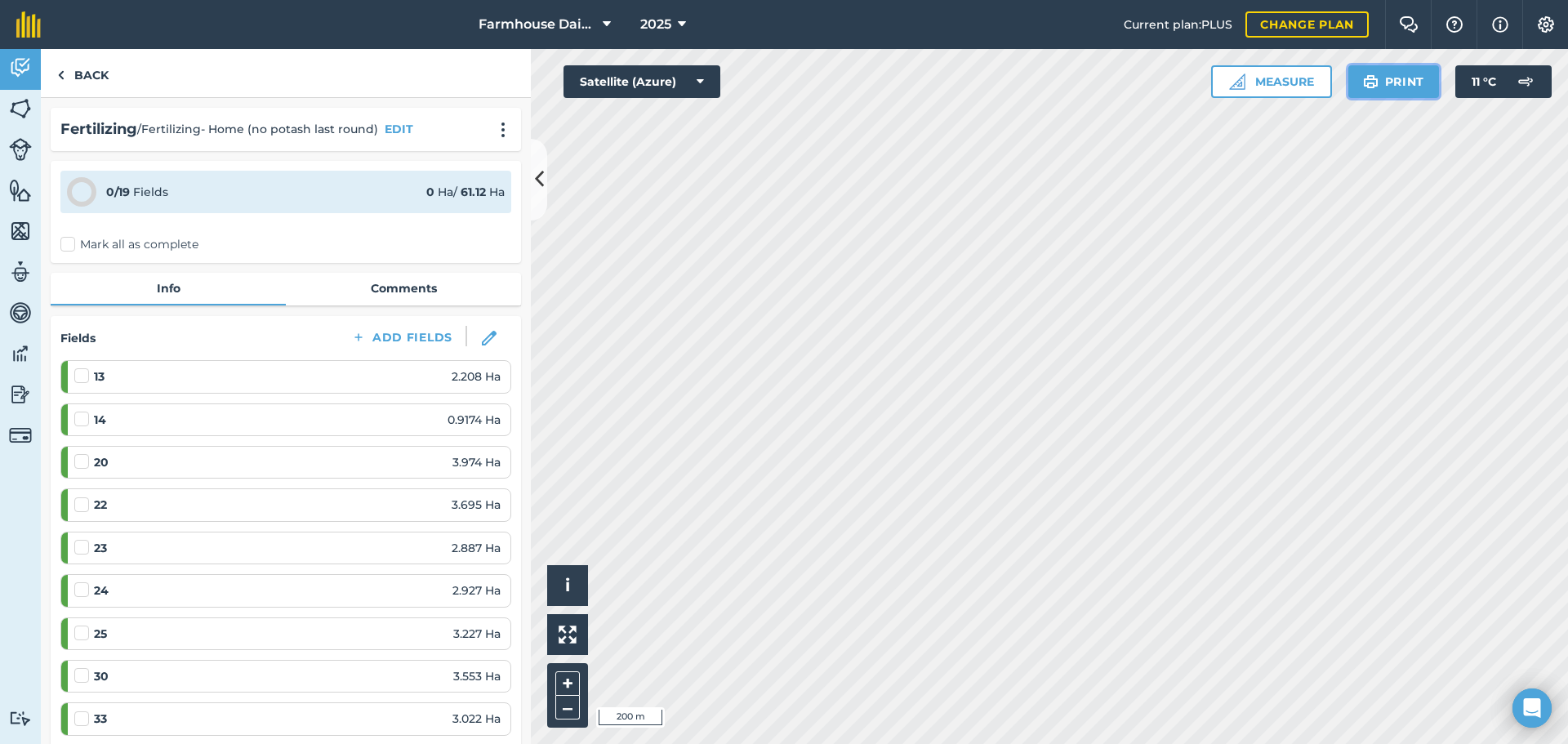
click at [1418, 78] on button "Print" at bounding box center [1393, 81] width 91 height 33
click at [643, 75] on button "Satellite (Azure)" at bounding box center [641, 81] width 157 height 33
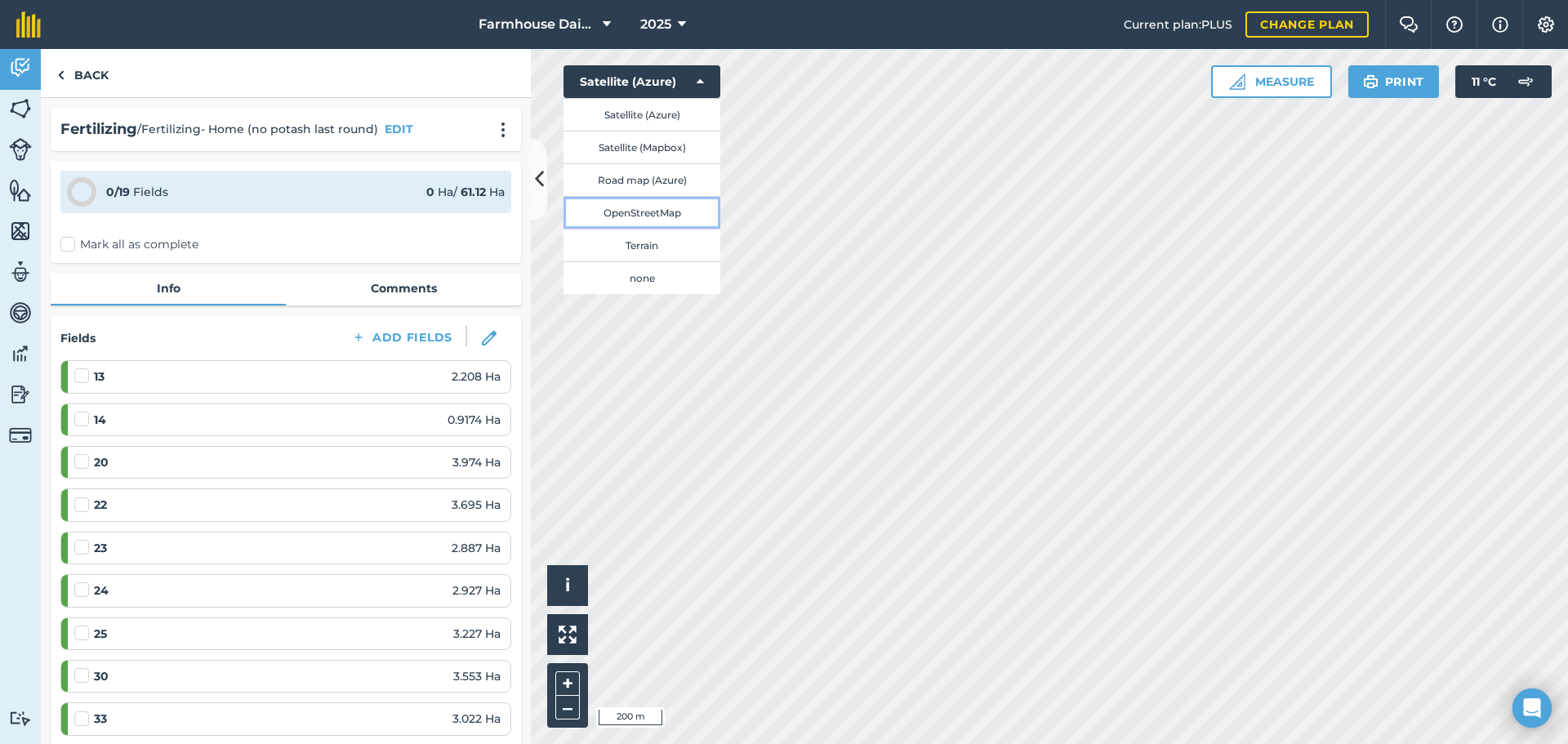
click at [658, 213] on button "OpenStreetMap" at bounding box center [641, 212] width 157 height 33
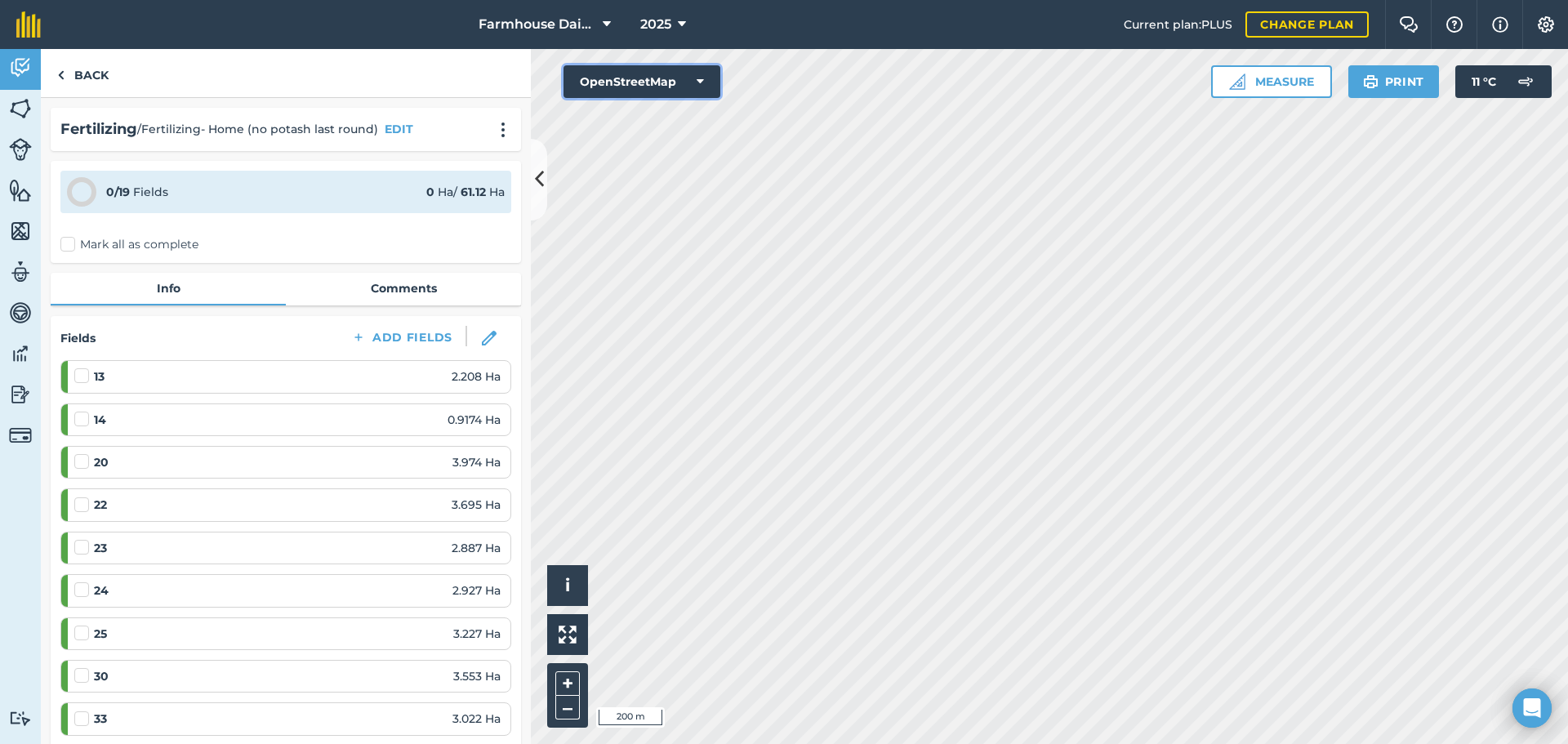
click at [699, 73] on icon at bounding box center [700, 82] width 7 height 17
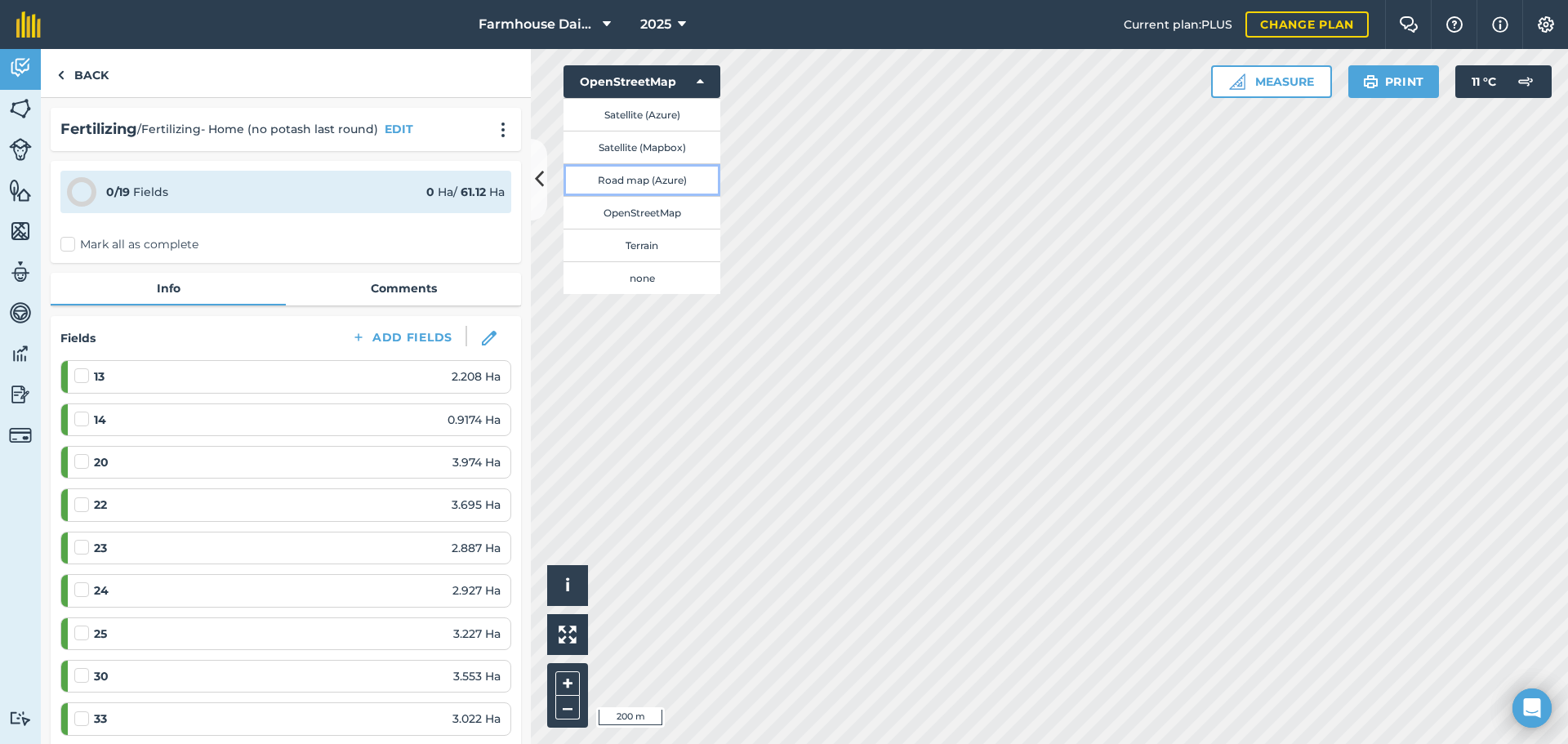
click at [664, 172] on button "Road map (Azure)" at bounding box center [641, 179] width 157 height 33
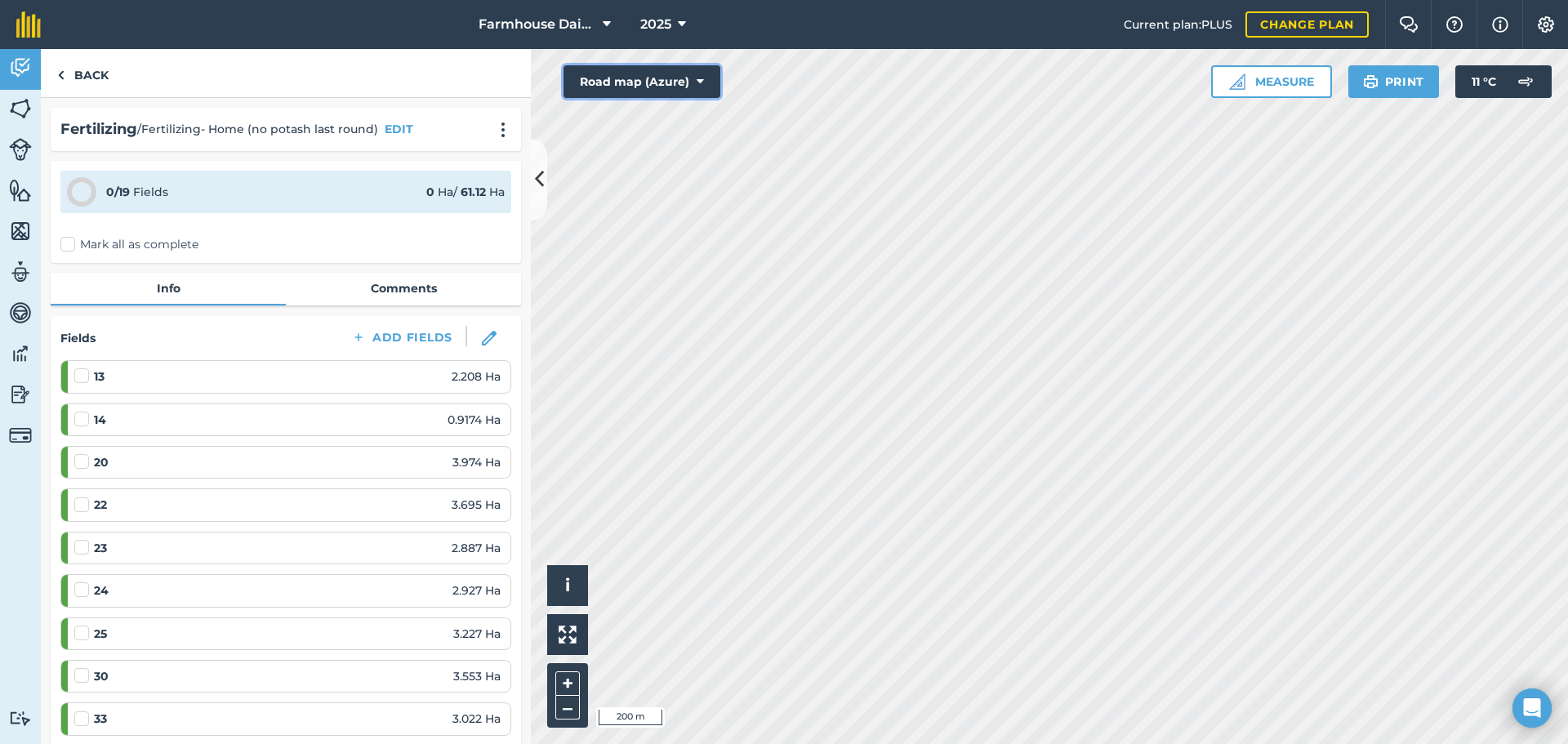
click at [693, 78] on button "Road map (Azure)" at bounding box center [641, 81] width 157 height 33
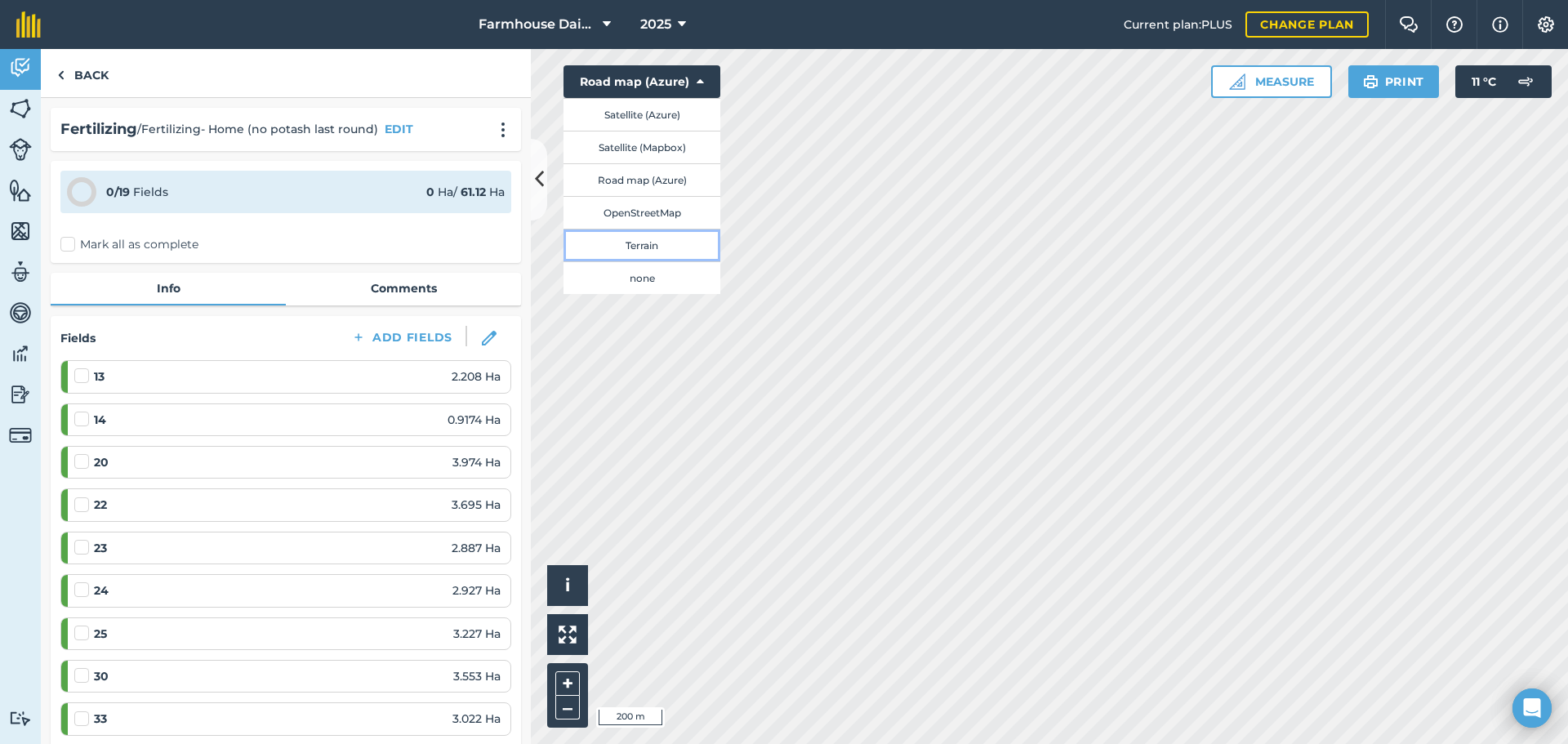
click at [664, 243] on button "Terrain" at bounding box center [641, 244] width 157 height 33
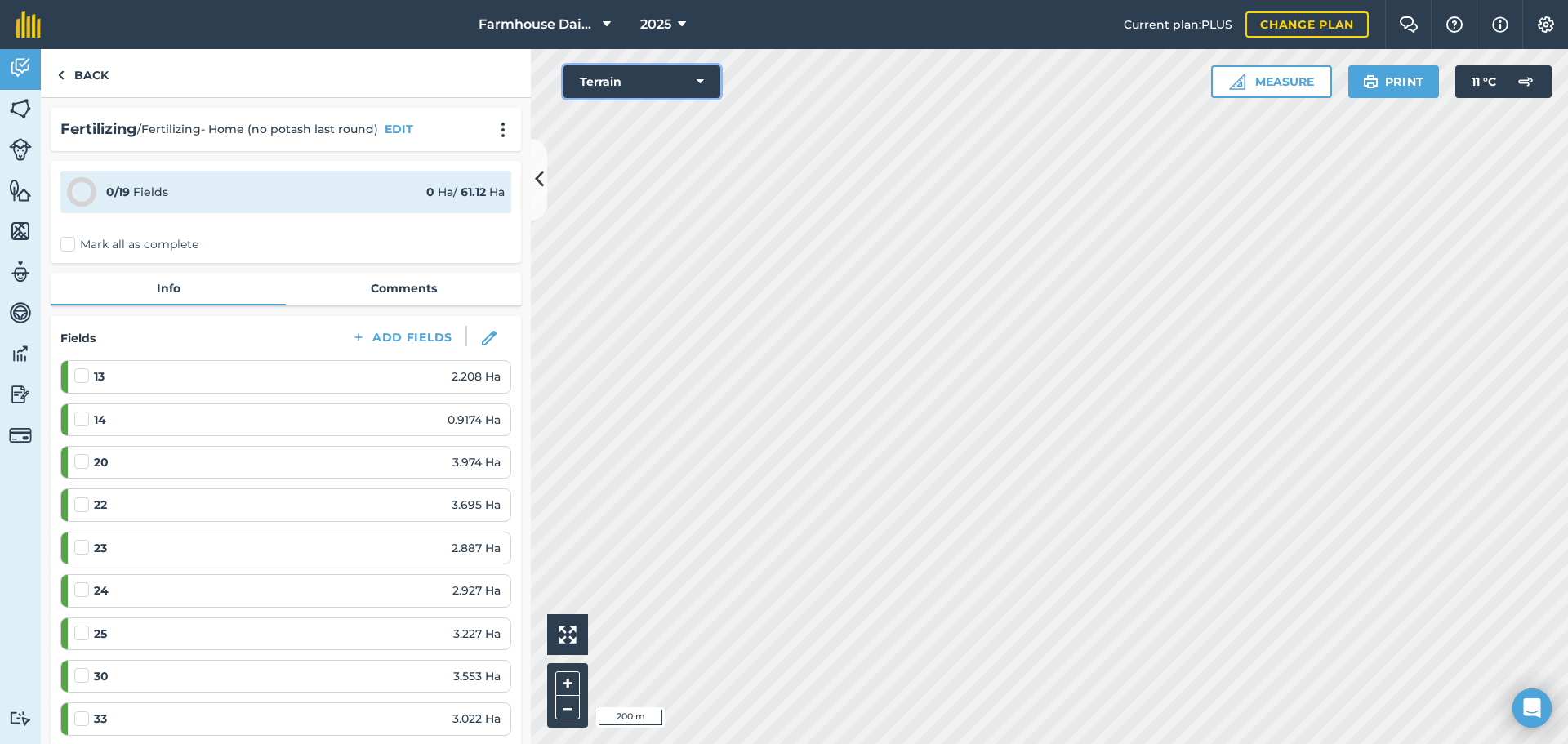
click at [705, 78] on button "Terrain" at bounding box center [641, 81] width 157 height 33
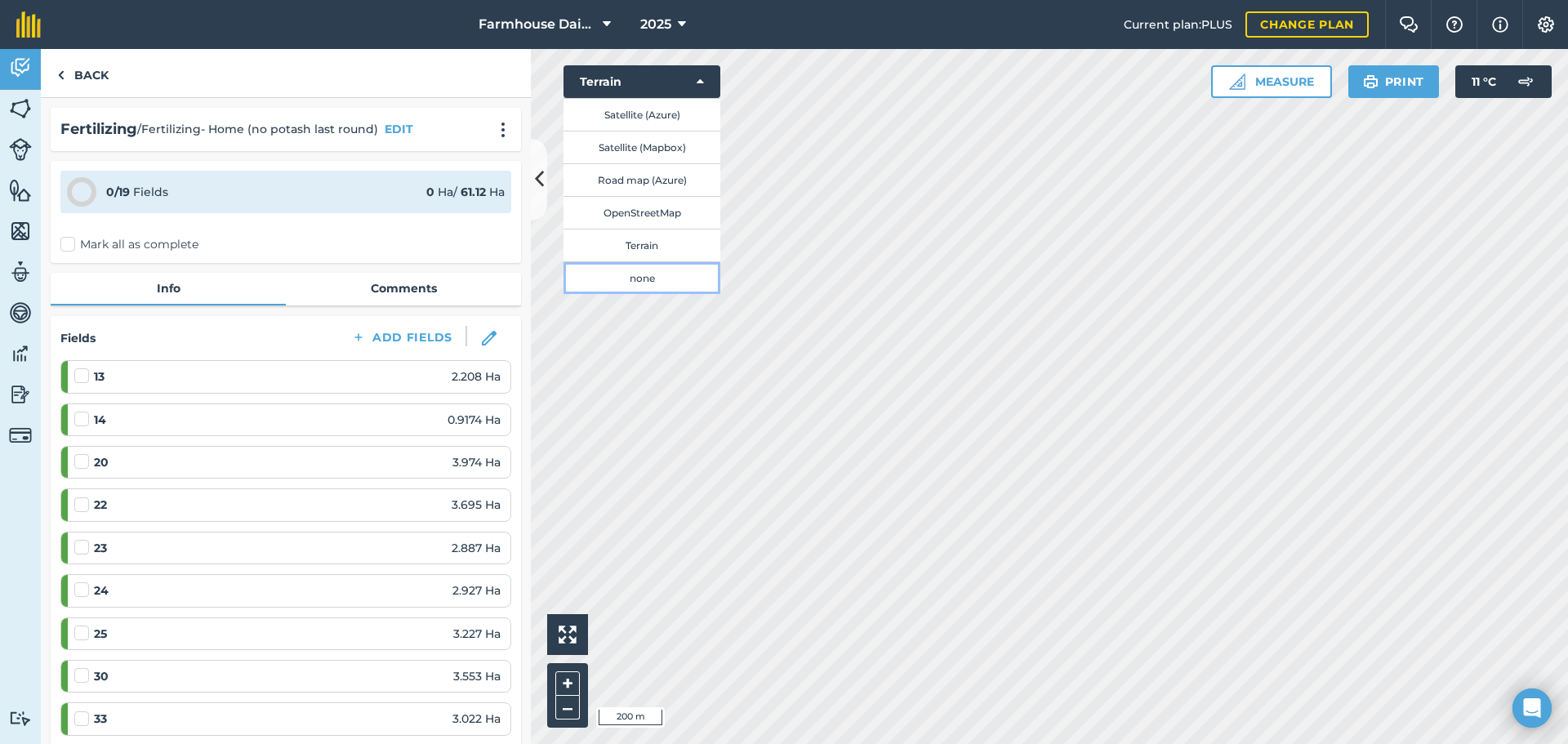
click at [665, 268] on button "none" at bounding box center [641, 277] width 157 height 33
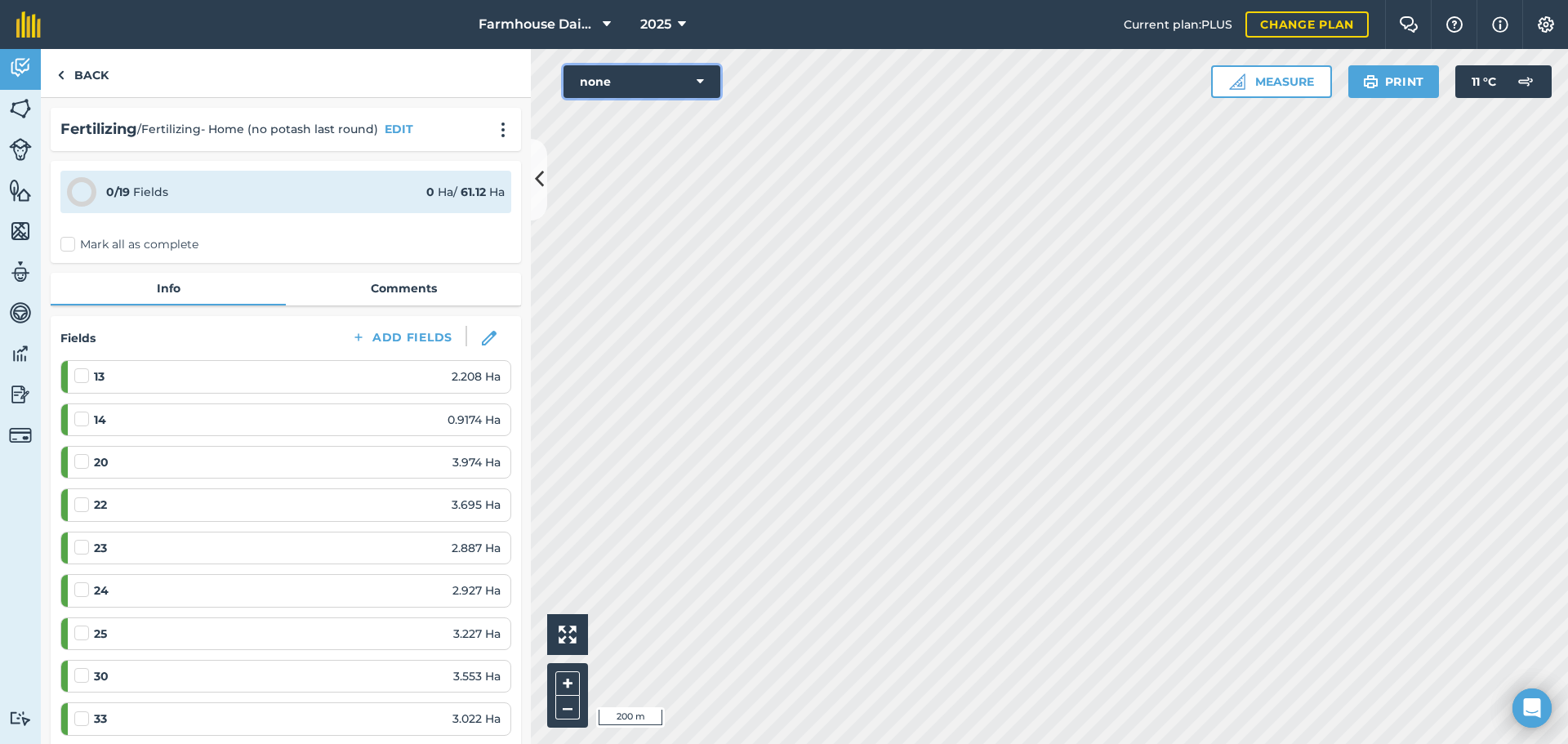
click at [700, 88] on icon at bounding box center [700, 82] width 7 height 17
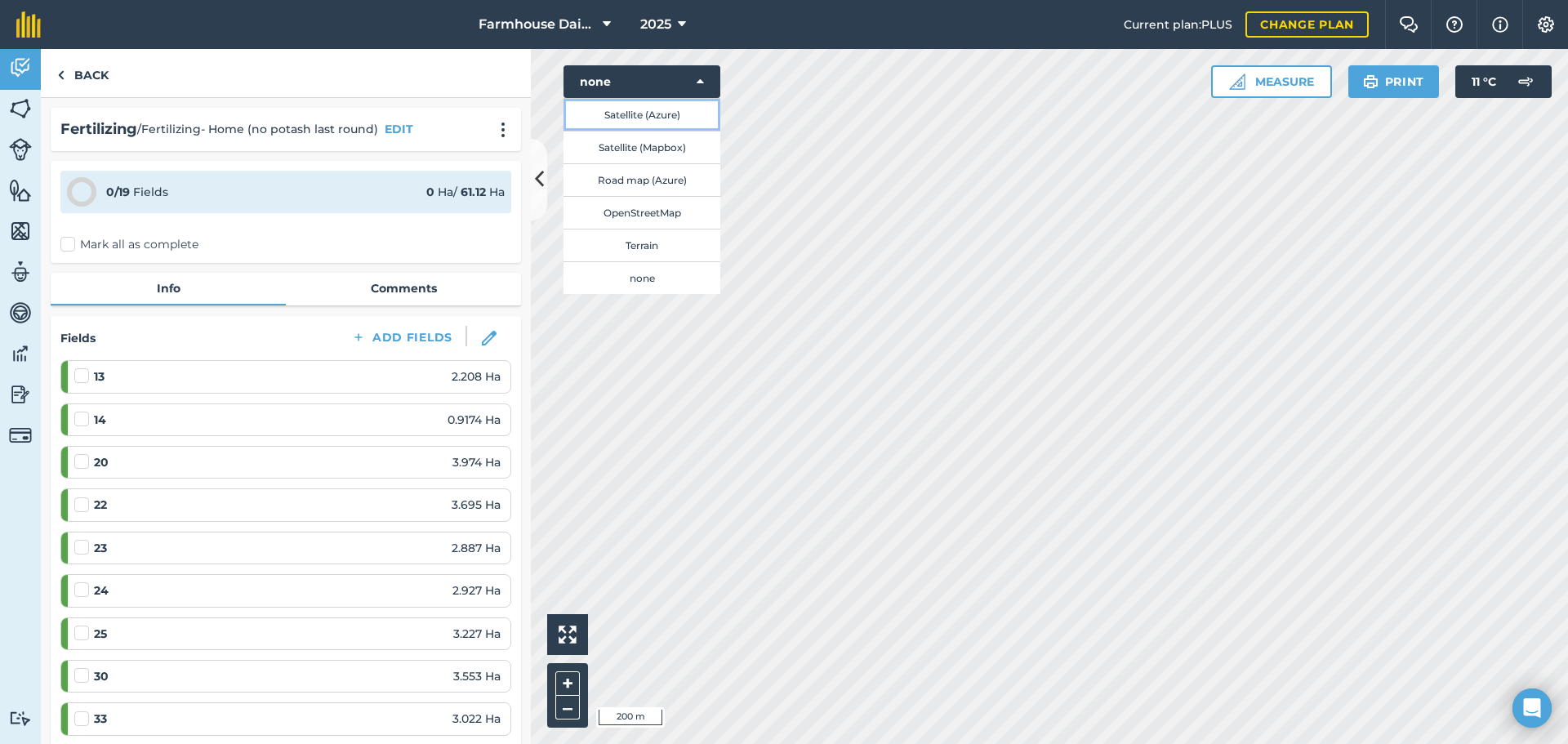
click at [684, 109] on button "Satellite (Azure)" at bounding box center [641, 113] width 157 height 33
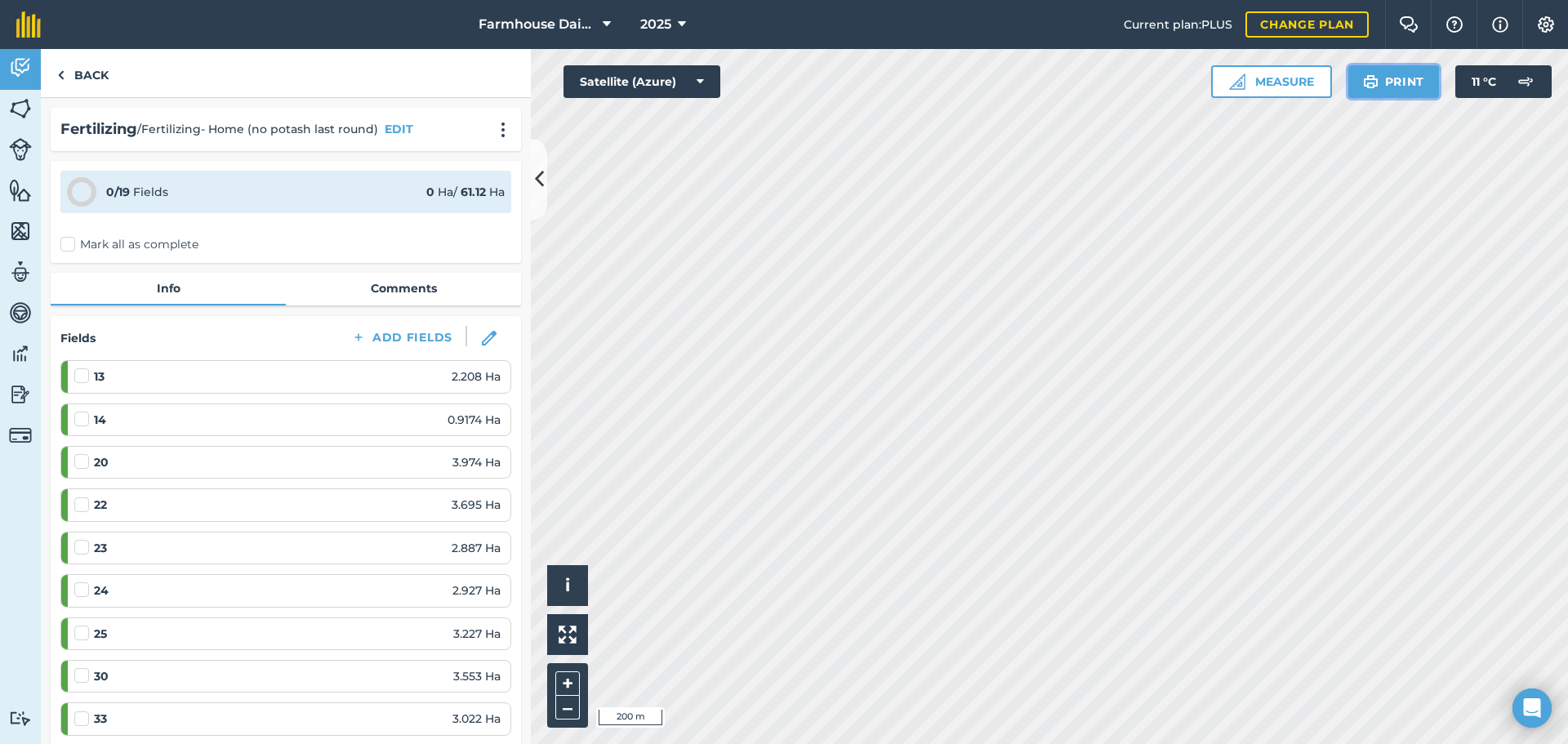
click at [1391, 82] on button "Print" at bounding box center [1393, 81] width 91 height 33
click at [1387, 95] on button "Print" at bounding box center [1393, 81] width 91 height 33
click at [98, 73] on link "Back" at bounding box center [83, 73] width 85 height 48
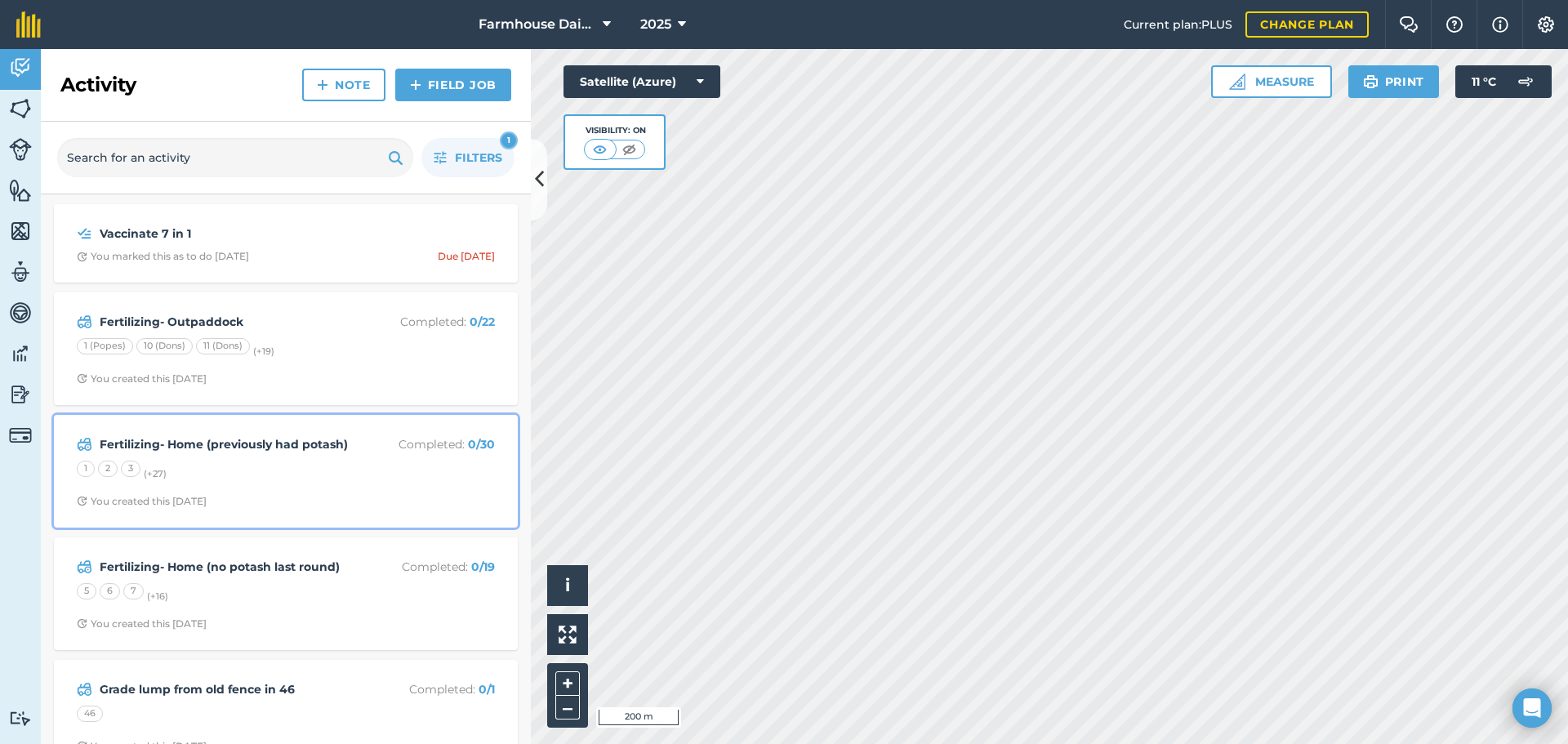
click at [242, 486] on div "Fertilizing- Home (previously had potash) Completed : 0 / 30 1 2 3 (+ 27 ) You …" at bounding box center [286, 471] width 444 height 93
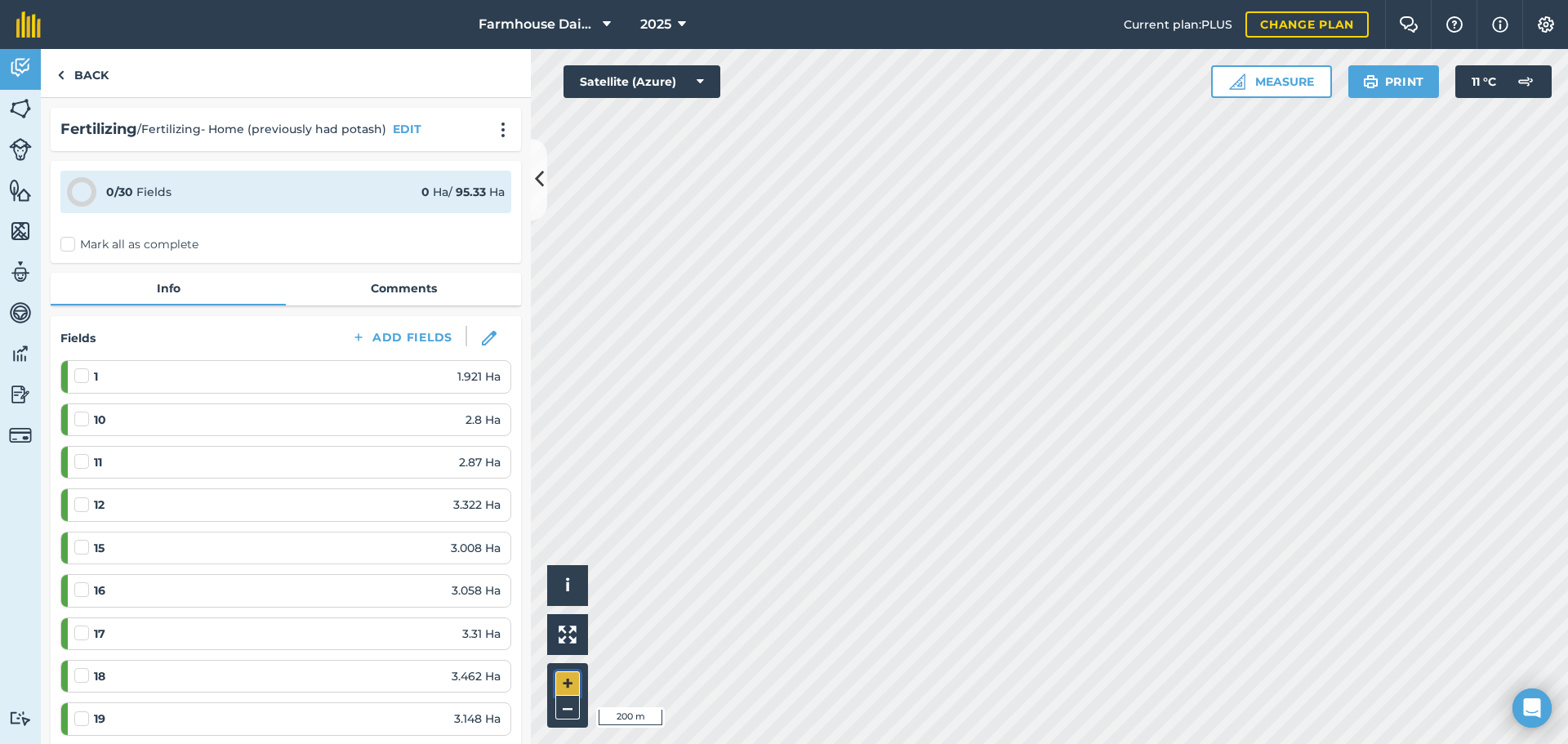
click at [570, 678] on button "+" at bounding box center [568, 684] width 24 height 24
click at [565, 714] on button "–" at bounding box center [568, 707] width 24 height 23
click at [1406, 81] on button "Print" at bounding box center [1393, 81] width 91 height 33
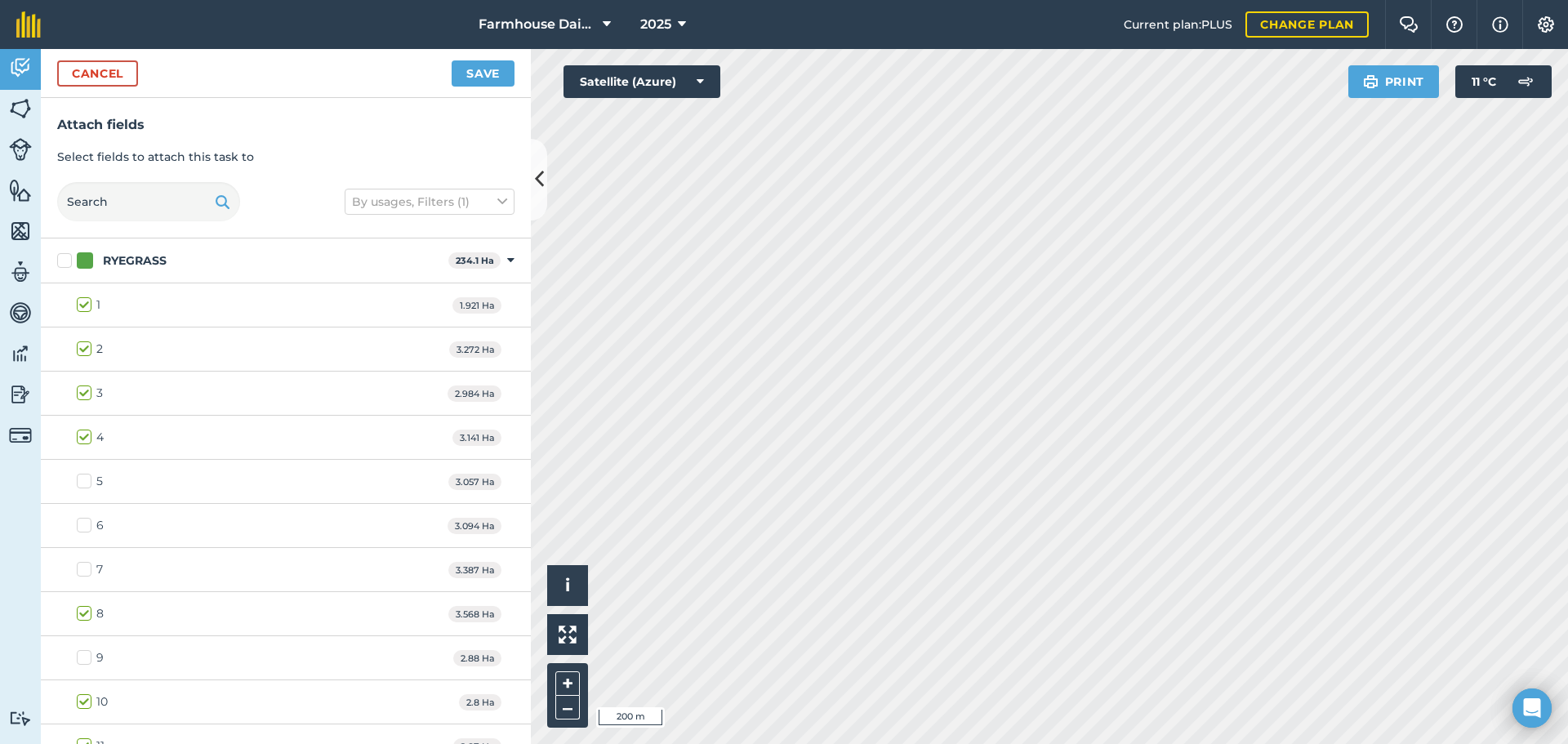
checkbox input "false"
click at [1409, 79] on button "Print" at bounding box center [1393, 81] width 91 height 33
click at [472, 71] on button "Save" at bounding box center [483, 73] width 63 height 26
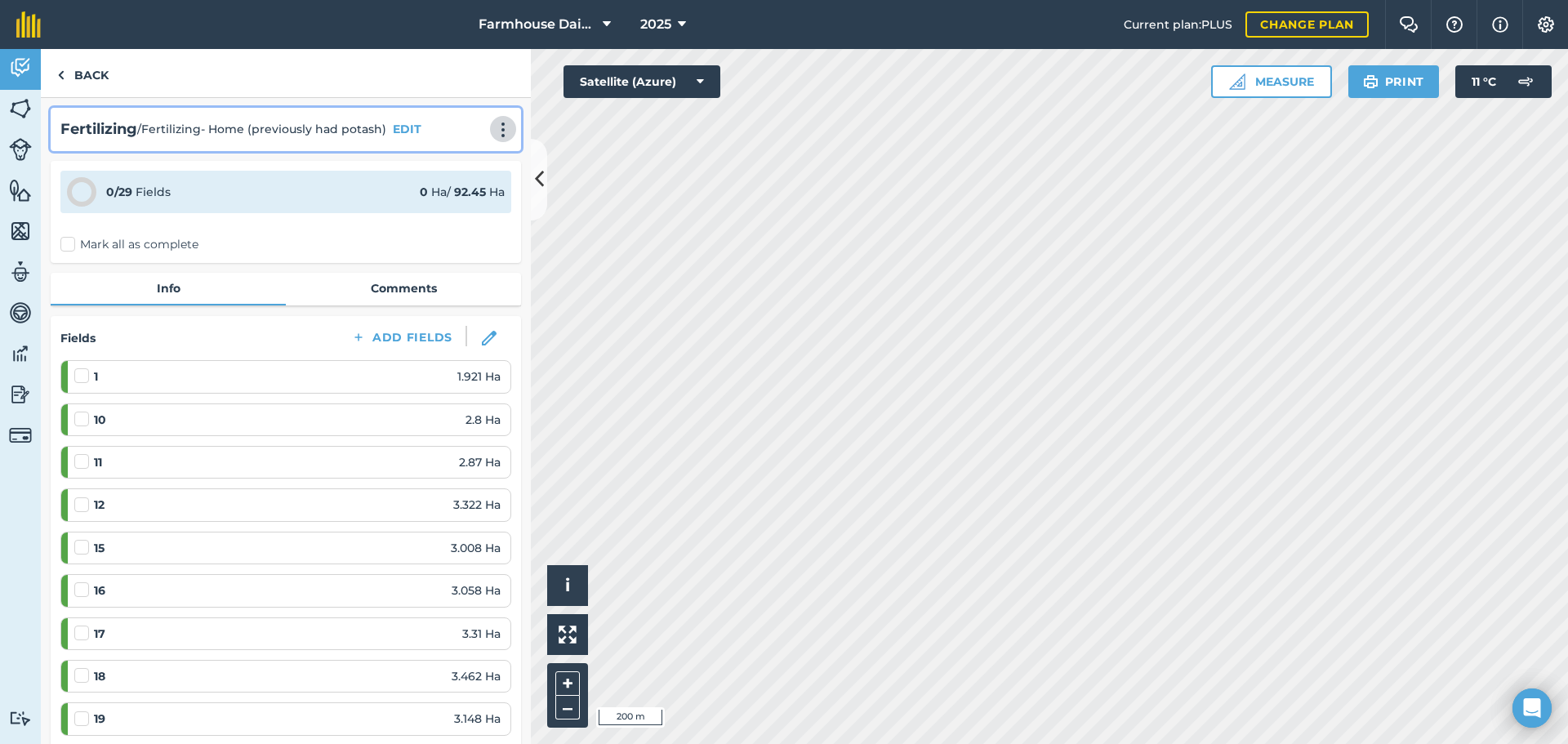
click at [496, 131] on img at bounding box center [503, 130] width 20 height 17
click at [452, 162] on link "Print" at bounding box center [468, 164] width 105 height 33
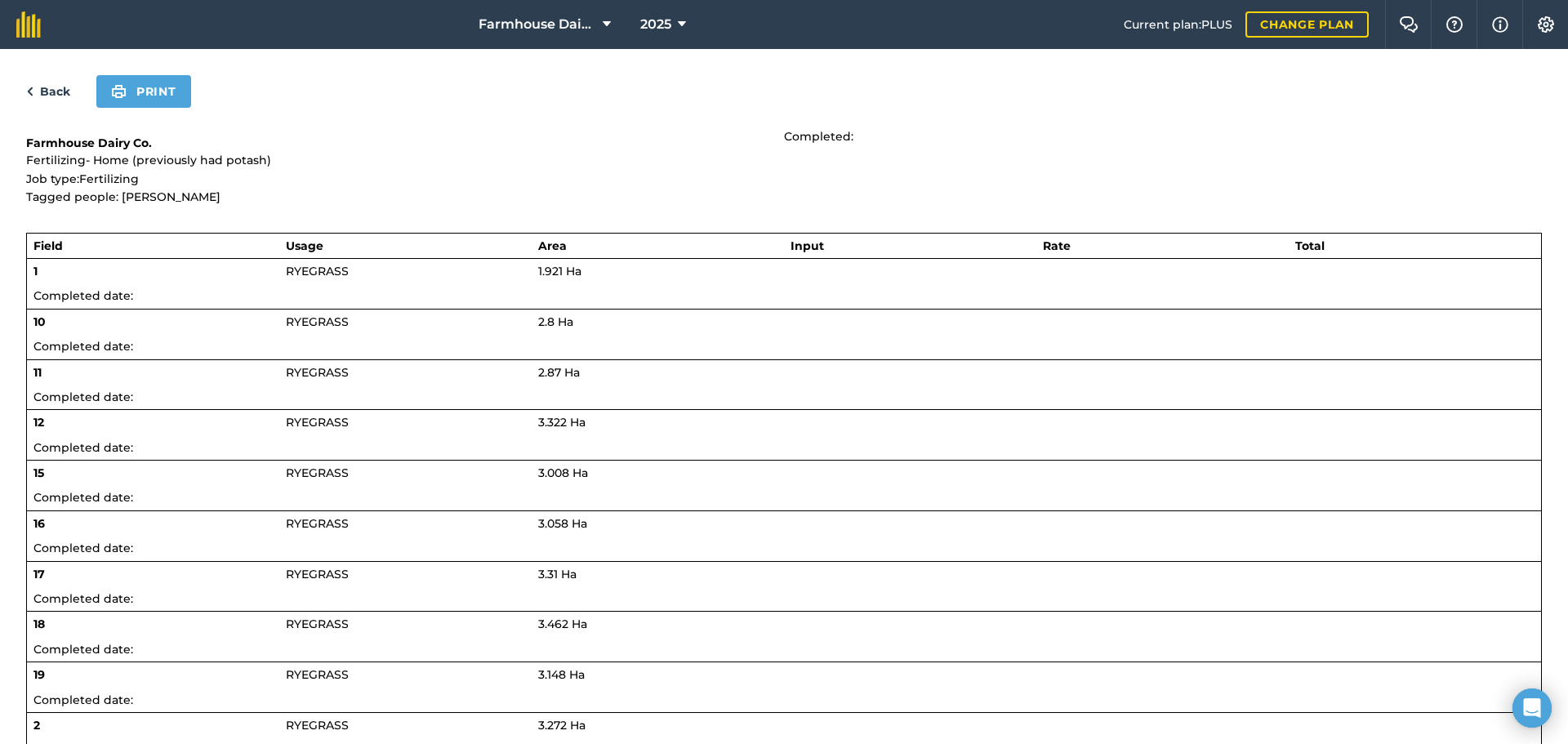
click at [36, 85] on link "Back" at bounding box center [47, 91] width 44 height 20
